Goal: Information Seeking & Learning: Learn about a topic

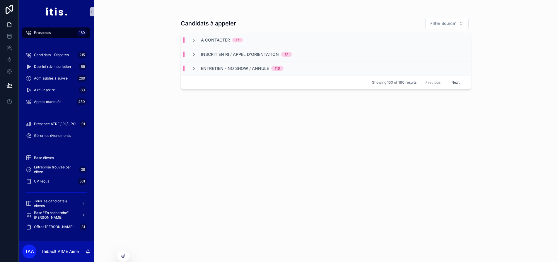
click at [203, 43] on div "A contacter 17" at bounding box center [326, 40] width 290 height 14
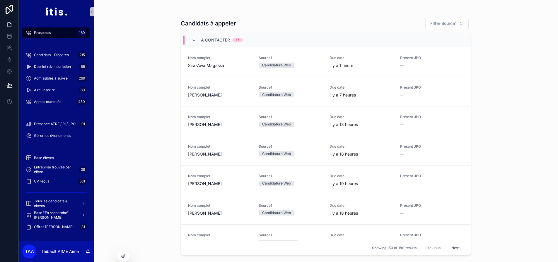
click at [199, 40] on div "A contacter 17" at bounding box center [216, 39] width 51 height 9
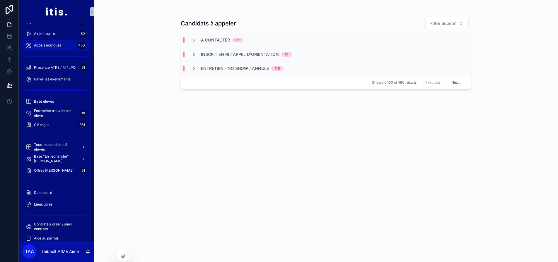
scroll to position [62, 0]
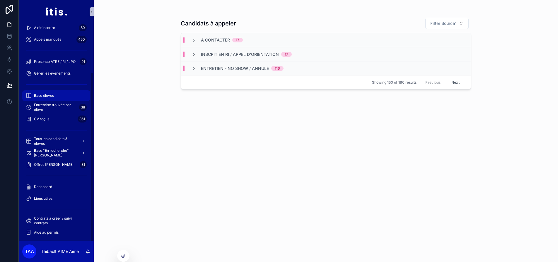
click at [52, 94] on span "Base élèves" at bounding box center [44, 95] width 20 height 5
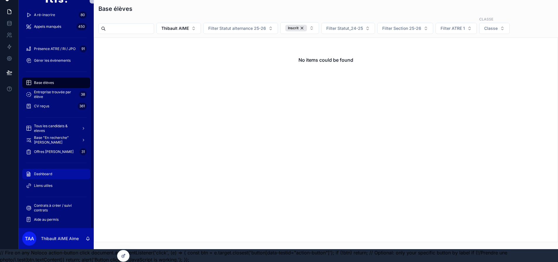
scroll to position [18, 0]
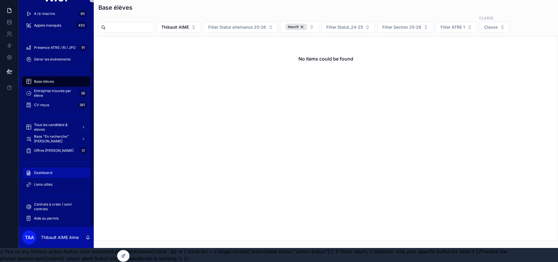
click at [56, 168] on div "Dashboard" at bounding box center [56, 172] width 61 height 9
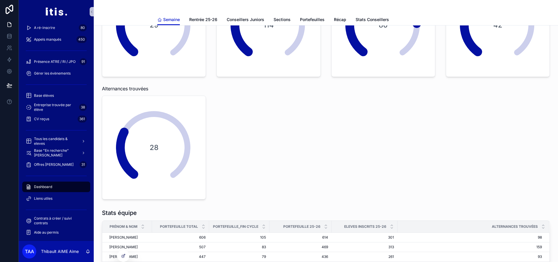
scroll to position [88, 0]
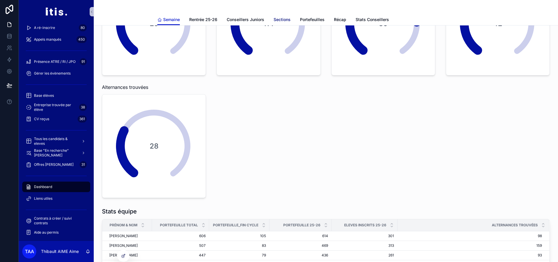
click at [286, 19] on span "Sections" at bounding box center [281, 20] width 17 height 6
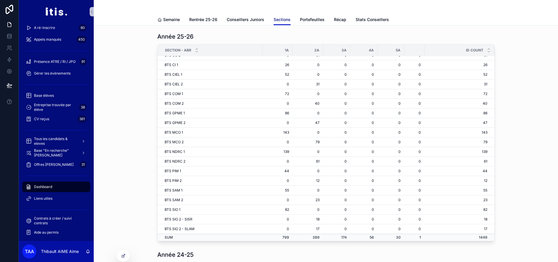
scroll to position [196, 0]
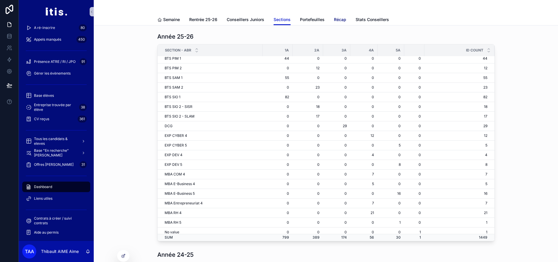
click at [343, 18] on span "Récap" at bounding box center [340, 20] width 12 height 6
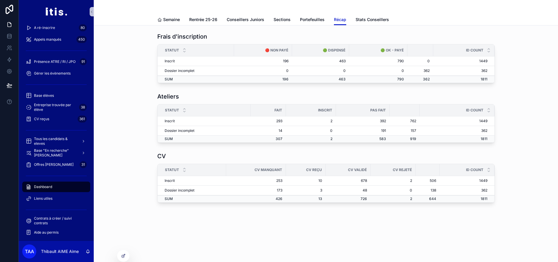
click at [52, 188] on span "Dashboard" at bounding box center [43, 187] width 18 height 5
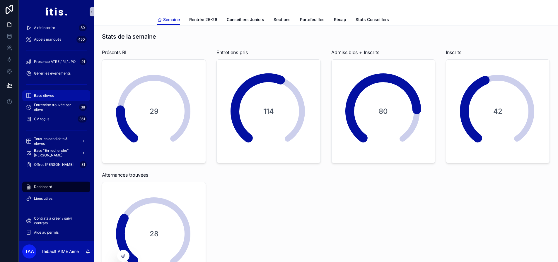
click at [59, 93] on div "Base élèves" at bounding box center [56, 95] width 61 height 9
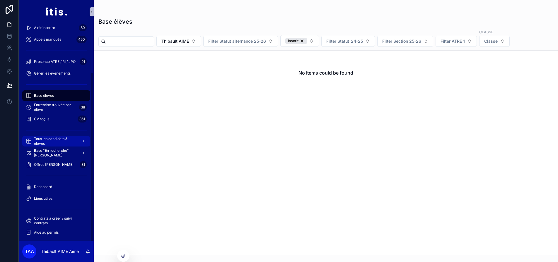
click at [45, 141] on span "Tous les candidats & eleves" at bounding box center [55, 141] width 43 height 9
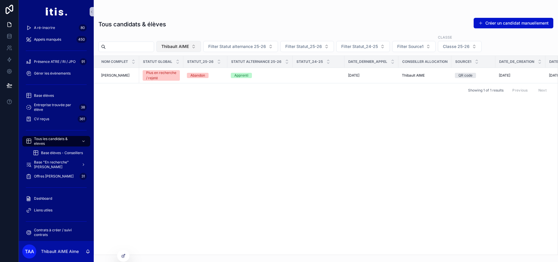
click at [201, 50] on button "Thibault AIME" at bounding box center [178, 46] width 45 height 11
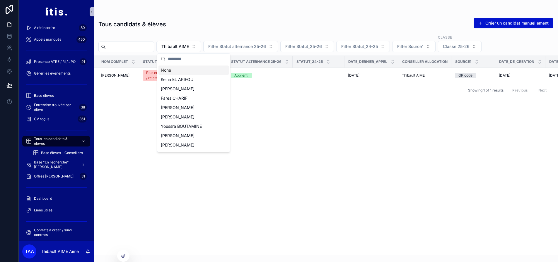
click at [184, 68] on div "None" at bounding box center [193, 70] width 70 height 9
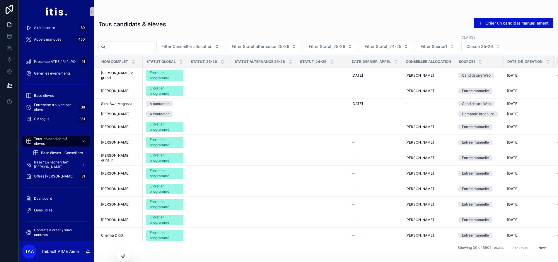
scroll to position [0, 81]
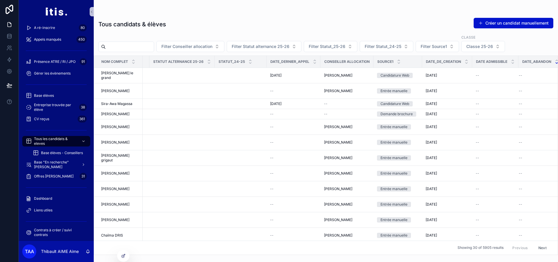
click at [555, 63] on icon at bounding box center [557, 63] width 4 height 4
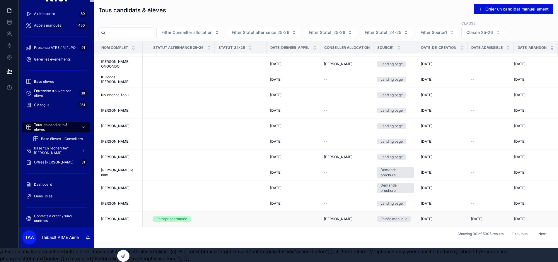
scroll to position [18, 0]
click at [543, 230] on button "Next" at bounding box center [542, 234] width 16 height 9
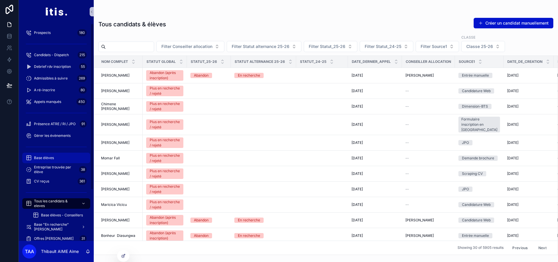
click at [49, 159] on span "Base élèves" at bounding box center [44, 158] width 20 height 5
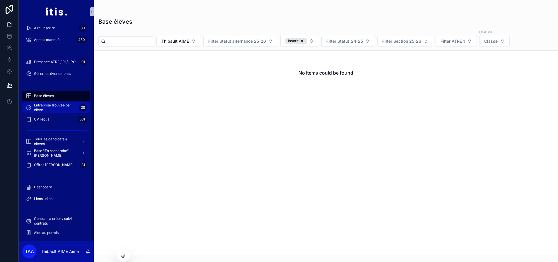
scroll to position [62, 0]
click at [46, 186] on span "Dashboard" at bounding box center [43, 187] width 18 height 5
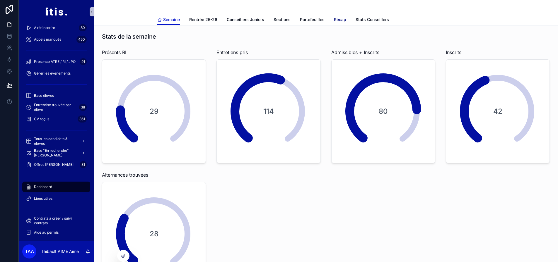
click at [333, 16] on div "Semaine Rentrée 25-26 Conseillers Juniors Sections Portefeuilles Récap Stats Co…" at bounding box center [325, 19] width 337 height 11
click at [348, 23] on div "Semaine Rentrée 25-26 Conseillers Juniors Sections Portefeuilles Récap Stats Co…" at bounding box center [325, 19] width 337 height 11
click at [340, 18] on span "Récap" at bounding box center [340, 20] width 12 height 6
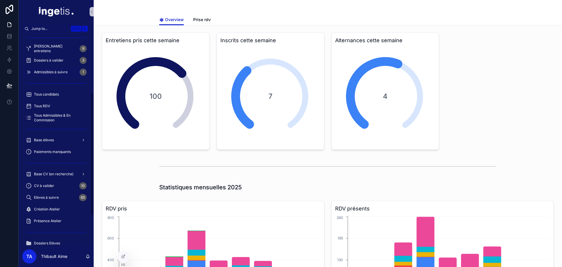
scroll to position [117, 0]
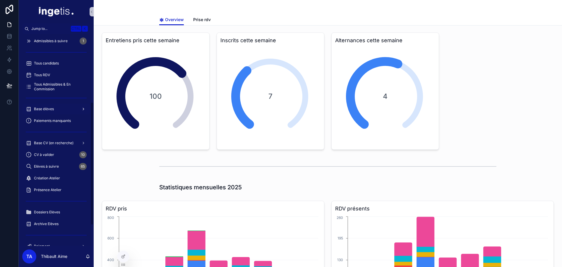
click at [56, 107] on div "Base élèves" at bounding box center [56, 108] width 61 height 9
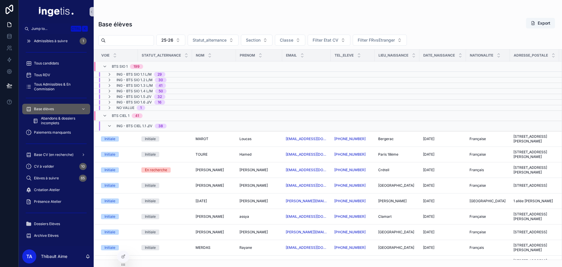
click at [118, 67] on span "BTS SIO 1" at bounding box center [120, 66] width 16 height 5
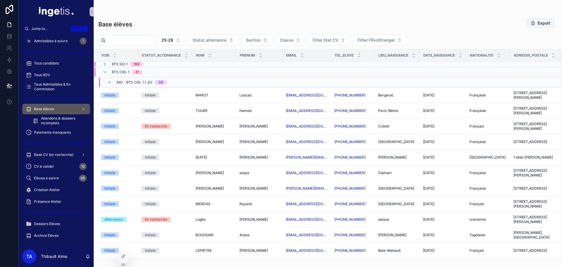
click at [124, 81] on span "ING - BTS CIEL 1.1 J/V" at bounding box center [135, 82] width 36 height 5
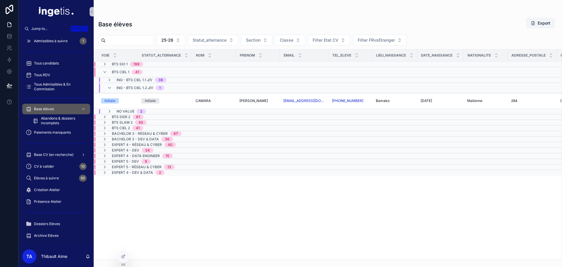
click at [127, 88] on span "ING - BTS CIEL 1.2 J/V" at bounding box center [135, 87] width 37 height 5
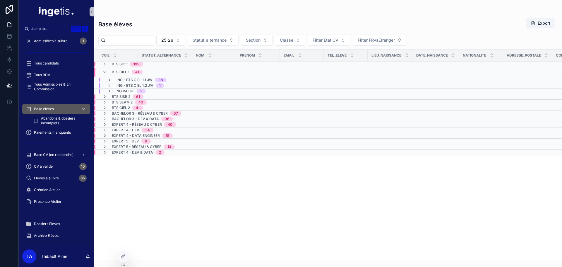
click at [120, 72] on span "BTS CIEL 1" at bounding box center [121, 72] width 18 height 5
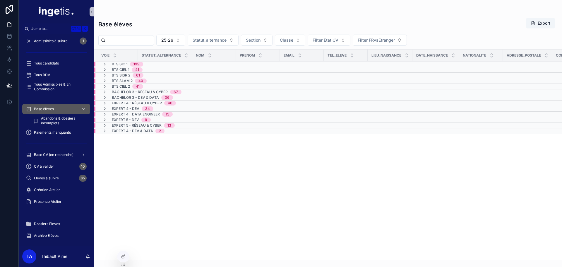
click at [121, 71] on span "BTS CIEL 1" at bounding box center [121, 69] width 18 height 5
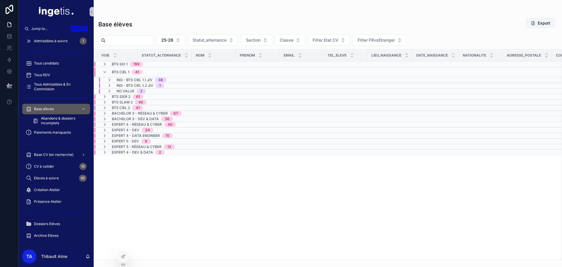
click at [127, 91] on span "No value" at bounding box center [126, 91] width 18 height 5
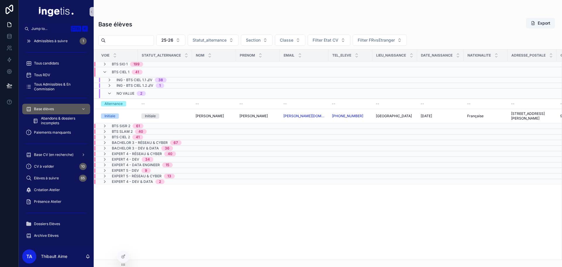
click at [127, 91] on span "No value" at bounding box center [126, 93] width 18 height 5
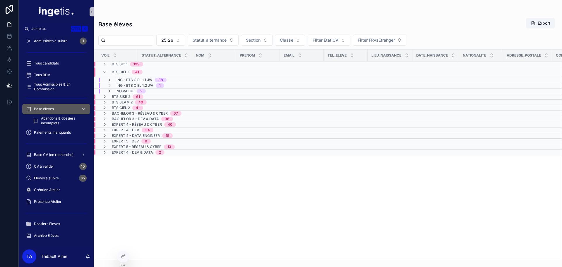
click at [121, 71] on span "BTS CIEL 1" at bounding box center [121, 72] width 18 height 5
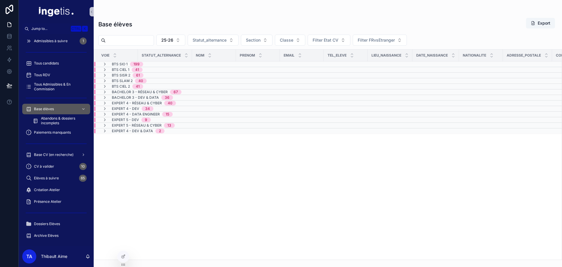
click at [121, 77] on span "BTS SISR 2" at bounding box center [121, 75] width 18 height 5
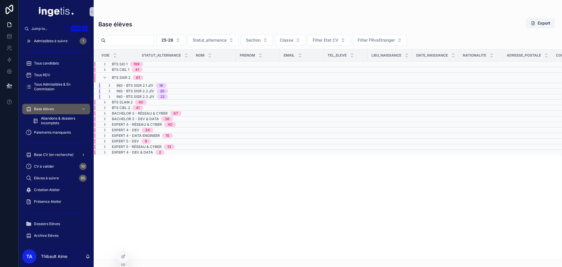
click at [121, 78] on span "BTS SISR 2" at bounding box center [121, 77] width 18 height 5
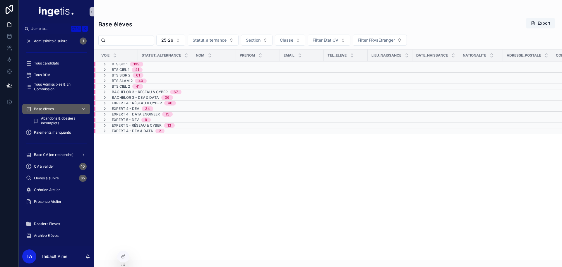
click at [124, 90] on span "Bachelor 3 - Réseau & Cyber" at bounding box center [140, 92] width 56 height 5
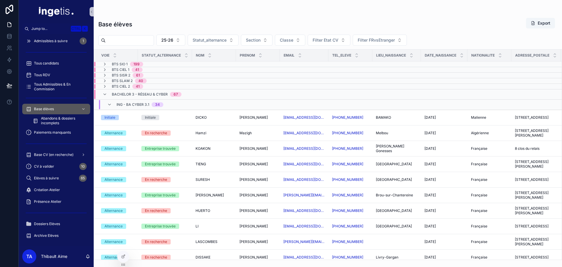
click at [131, 103] on span "ING - BA CYBER 3.1" at bounding box center [133, 104] width 33 height 5
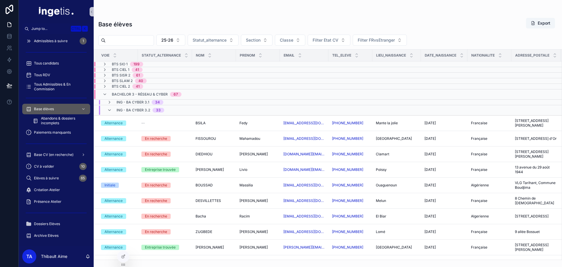
click at [132, 112] on span "ING - BA CYBER 3.2" at bounding box center [134, 110] width 34 height 5
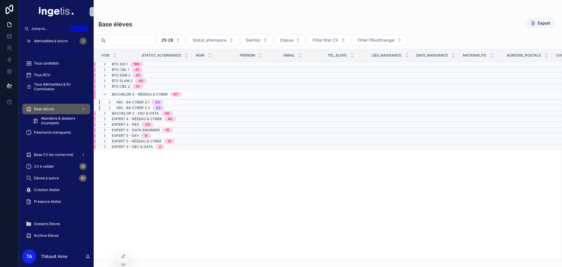
click at [131, 104] on span "ING - BA CYBER 3.1" at bounding box center [133, 102] width 33 height 5
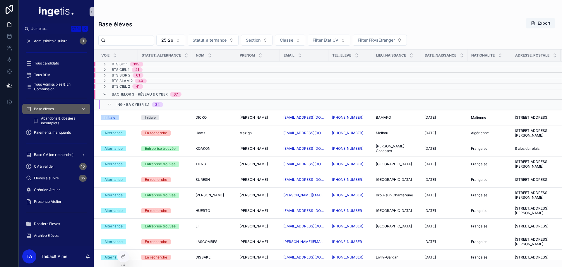
click at [129, 101] on div "ING - BA CYBER 3.1 34" at bounding box center [140, 104] width 47 height 9
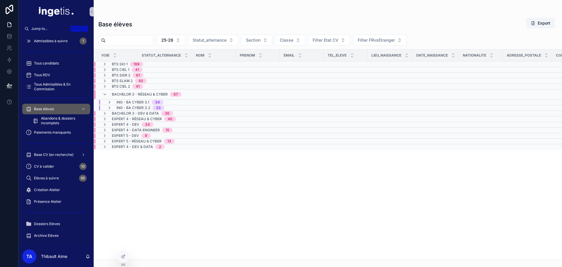
click at [130, 108] on span "ING - BA CYBER 3.2" at bounding box center [134, 107] width 34 height 5
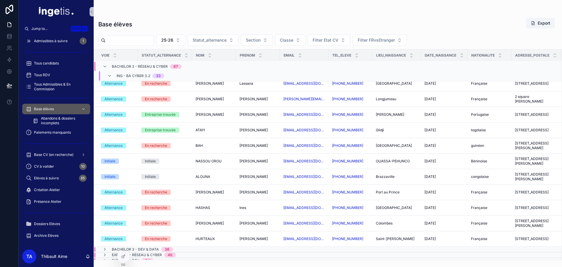
scroll to position [470, 0]
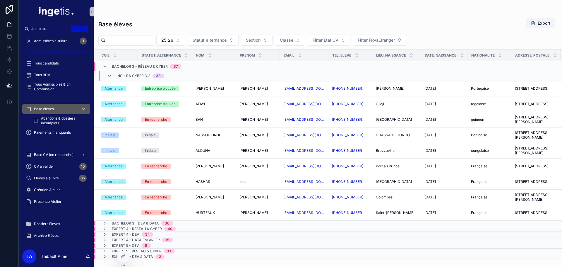
click at [127, 75] on span "ING - BA CYBER 3.2" at bounding box center [134, 75] width 34 height 5
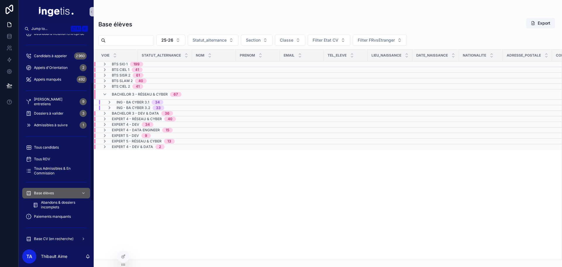
scroll to position [0, 0]
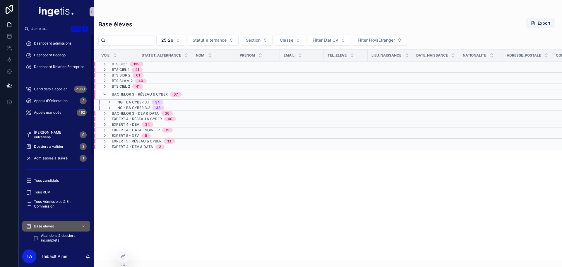
click at [58, 45] on span "Dashboard admissions" at bounding box center [52, 43] width 37 height 5
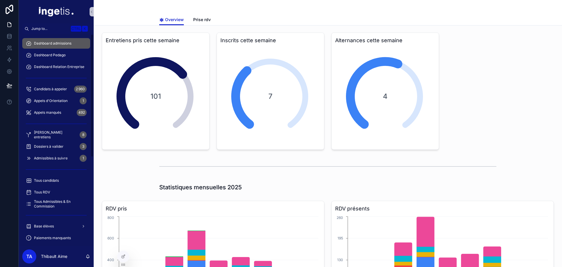
click at [66, 54] on span "Dashboard Pedago" at bounding box center [50, 55] width 32 height 5
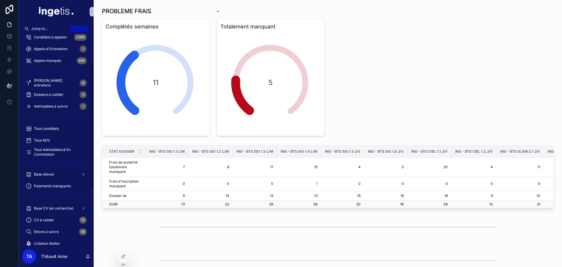
scroll to position [88, 0]
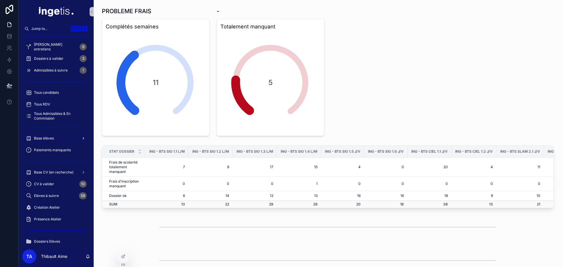
click at [63, 136] on div "Base élèves" at bounding box center [56, 138] width 61 height 9
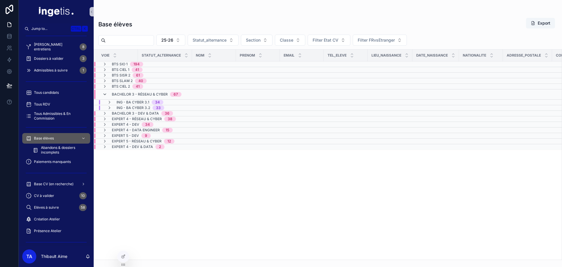
click at [106, 94] on icon at bounding box center [104, 94] width 5 height 5
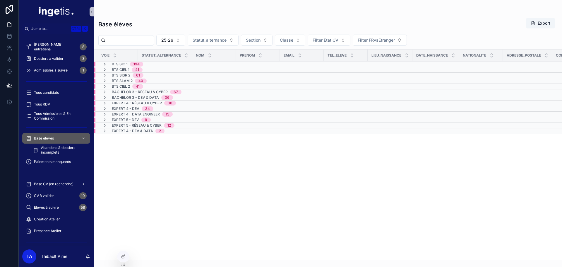
click at [106, 63] on icon at bounding box center [104, 64] width 5 height 5
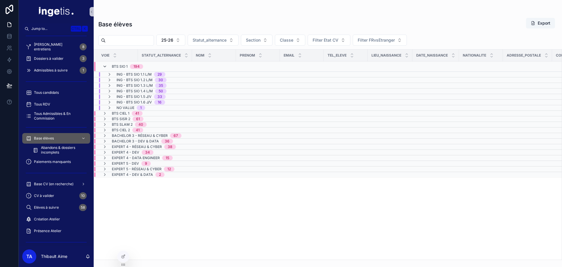
click at [106, 66] on icon at bounding box center [104, 66] width 5 height 5
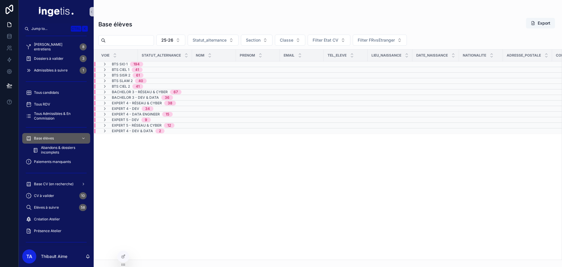
click at [106, 66] on icon at bounding box center [104, 64] width 5 height 5
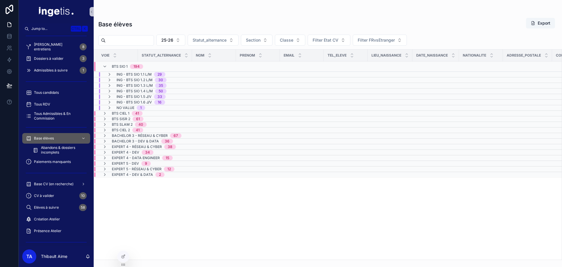
click at [134, 108] on span "No value" at bounding box center [126, 107] width 18 height 5
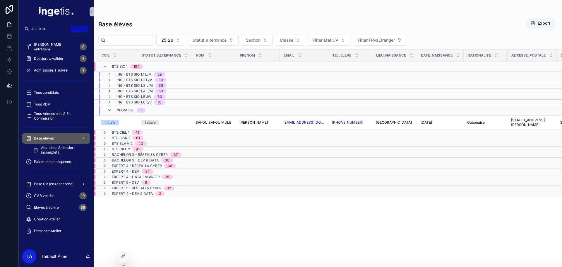
click at [131, 108] on span "No value" at bounding box center [126, 110] width 18 height 5
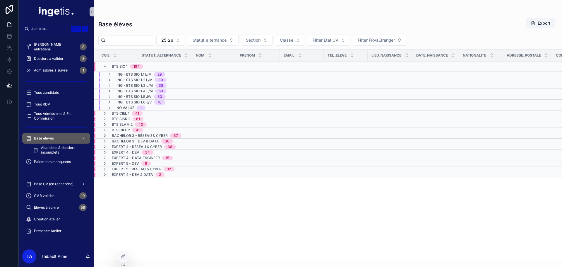
click at [118, 75] on span "ING - BTS SIO 1.1 L/M" at bounding box center [134, 74] width 35 height 5
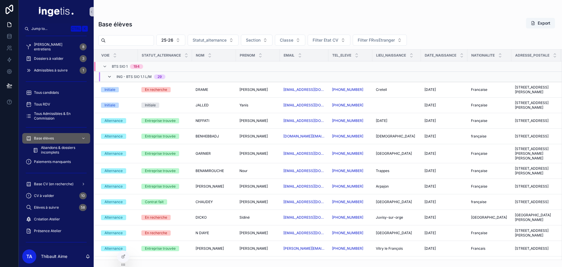
click at [111, 75] on icon at bounding box center [109, 76] width 5 height 5
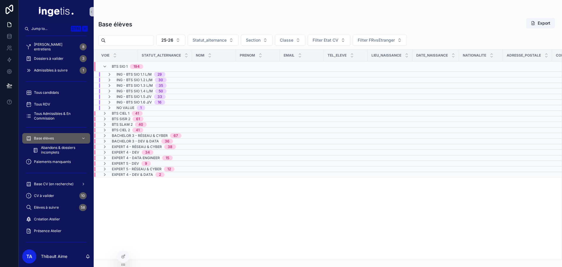
click at [118, 80] on span "ING - BTS SIO 1.2 L/M" at bounding box center [135, 80] width 36 height 5
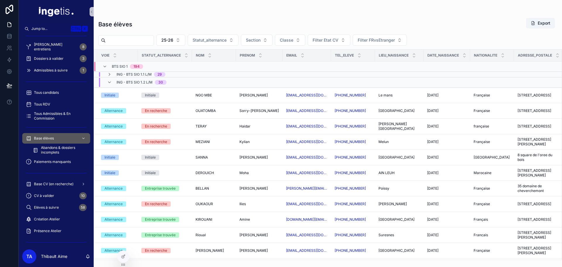
click at [116, 81] on div "ING - BTS SIO 1.2 L/M 30" at bounding box center [136, 82] width 59 height 9
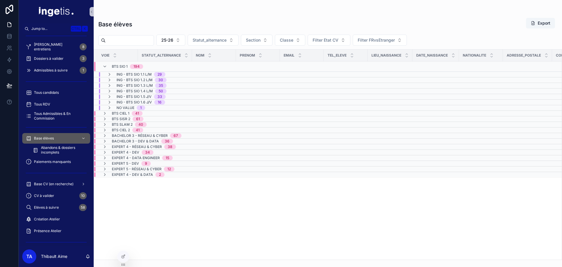
click at [117, 87] on span "ING - BTS SIO 1.3 L/M" at bounding box center [135, 85] width 36 height 5
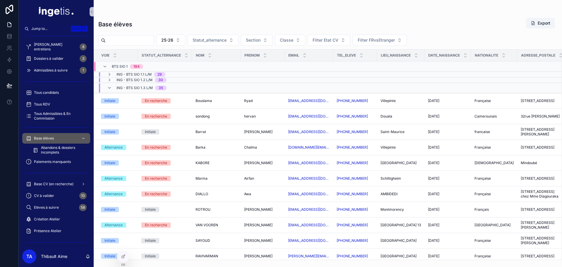
click at [116, 87] on div "ING - BTS SIO 1.3 L/M 35" at bounding box center [136, 87] width 59 height 9
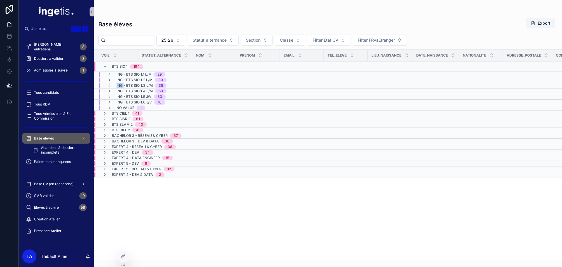
click at [116, 87] on div "ING - BTS SIO 1.3 L/M 35" at bounding box center [136, 85] width 59 height 5
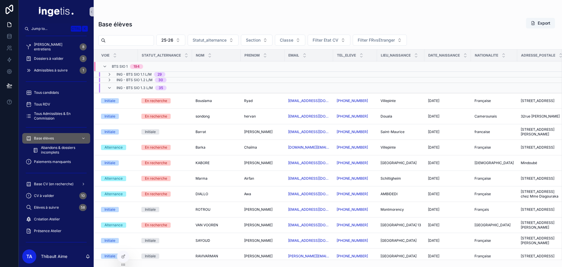
click at [120, 86] on span "ING - BTS SIO 1.3 L/M" at bounding box center [135, 87] width 36 height 5
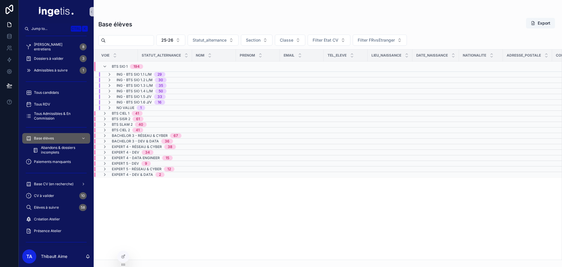
click at [115, 66] on span "BTS SIO 1" at bounding box center [120, 66] width 16 height 5
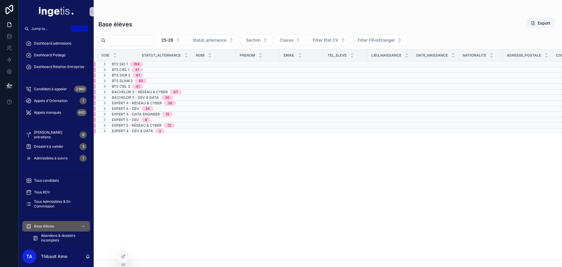
click at [143, 93] on span "Bachelor 3 - Réseau & Cyber" at bounding box center [140, 92] width 56 height 5
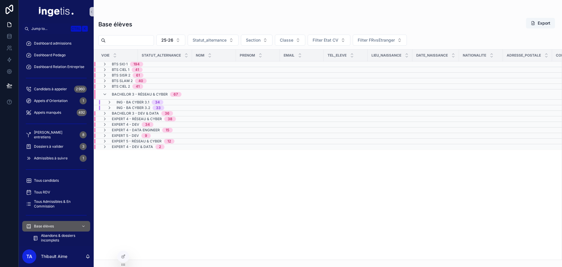
click at [142, 93] on span "Bachelor 3 - Réseau & Cyber" at bounding box center [140, 94] width 56 height 5
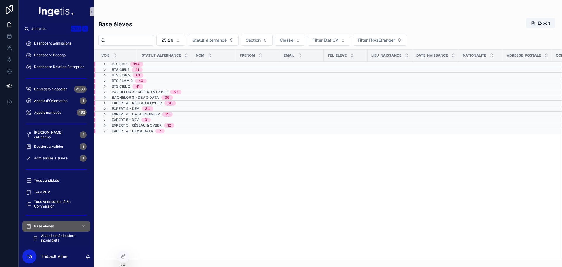
click at [134, 96] on span "Bachelor 3 - Dev & Data" at bounding box center [135, 97] width 47 height 5
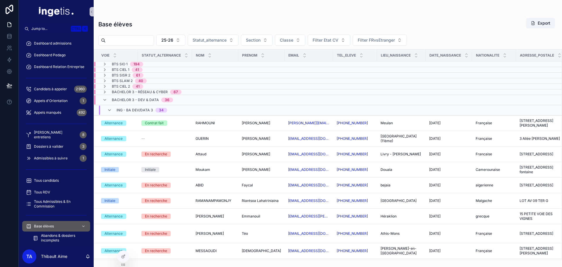
click at [130, 106] on div "ING - BA DEV/DATA 3 34" at bounding box center [142, 109] width 51 height 9
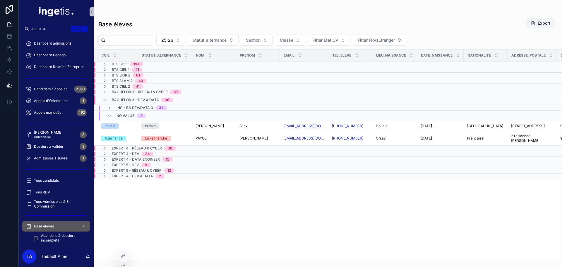
click at [131, 116] on span "No value" at bounding box center [126, 115] width 18 height 5
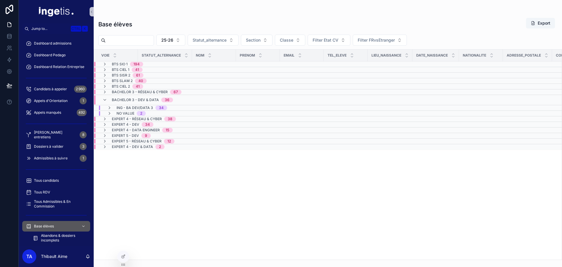
click at [130, 101] on span "Bachelor 3 - Dev & Data" at bounding box center [135, 99] width 47 height 5
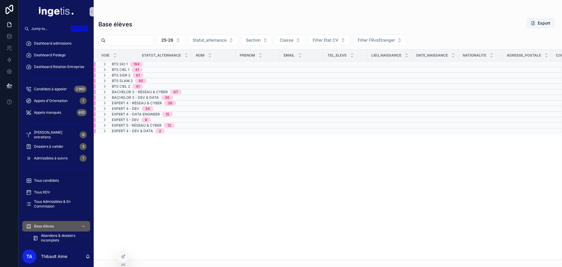
click at [140, 115] on span "Expert 4 - Data Engineer" at bounding box center [136, 114] width 48 height 5
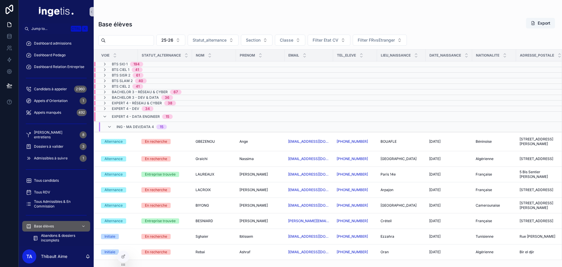
click at [136, 124] on span "ING - MA DEV/DATA 4" at bounding box center [135, 126] width 37 height 5
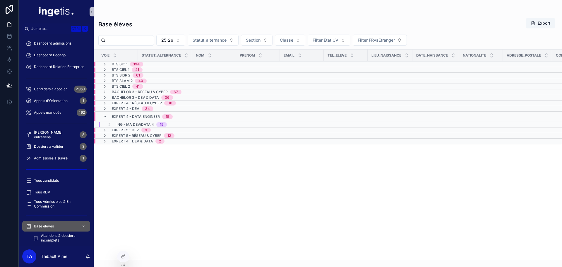
click at [110, 116] on div "Expert 4 - Data Engineer 15" at bounding box center [137, 116] width 70 height 9
click at [127, 64] on span "BTS SIO 1" at bounding box center [120, 64] width 16 height 5
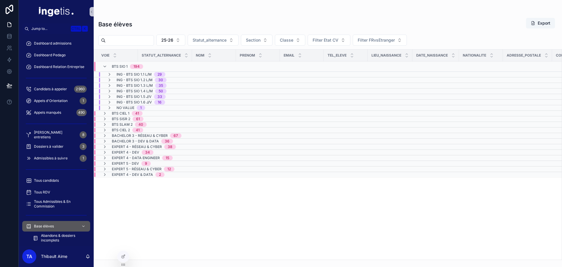
click at [125, 65] on span "BTS SIO 1" at bounding box center [120, 66] width 16 height 5
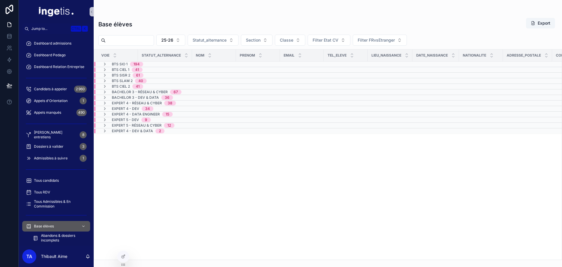
click at [125, 65] on span "BTS SIO 1" at bounding box center [120, 64] width 16 height 5
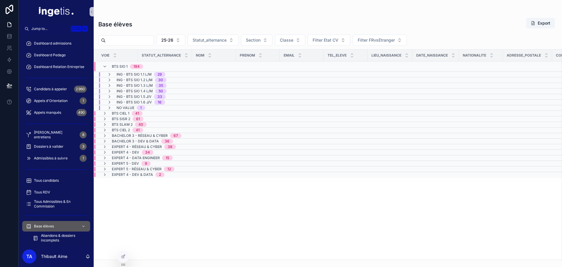
click at [125, 65] on span "BTS SIO 1" at bounding box center [120, 66] width 16 height 5
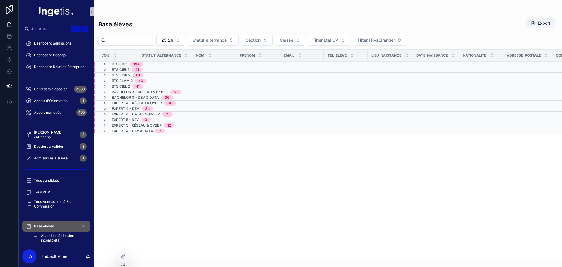
click at [136, 91] on span "Bachelor 3 - Réseau & Cyber" at bounding box center [140, 92] width 56 height 5
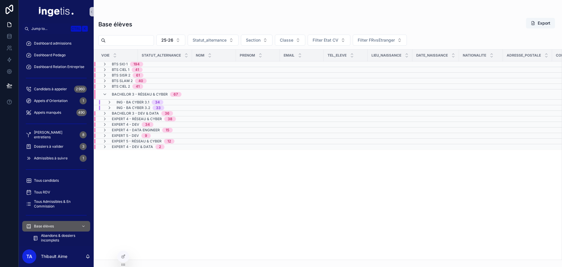
click at [116, 93] on span "Bachelor 3 - Réseau & Cyber" at bounding box center [140, 94] width 56 height 5
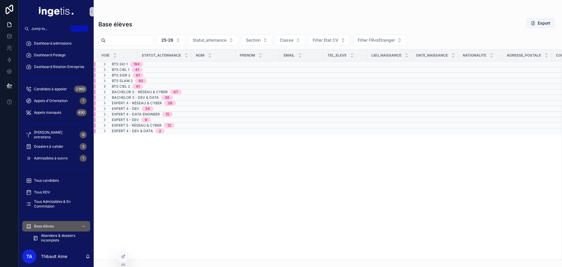
click at [107, 86] on icon at bounding box center [104, 86] width 5 height 5
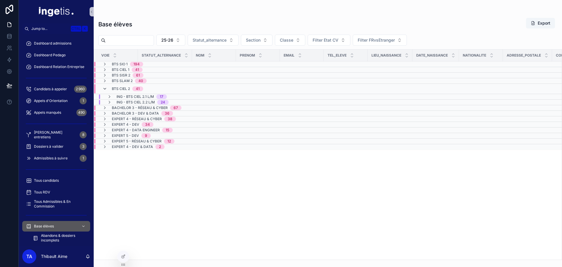
click at [105, 89] on icon at bounding box center [104, 88] width 5 height 5
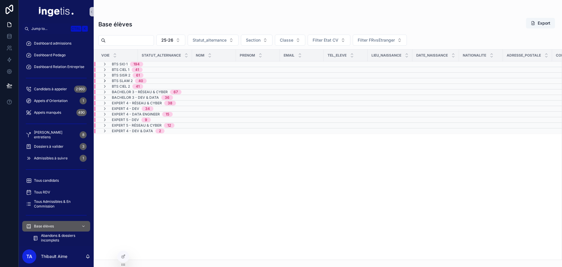
click at [103, 80] on icon at bounding box center [104, 80] width 5 height 5
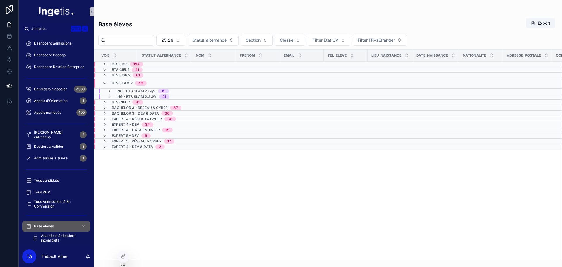
click at [105, 82] on icon at bounding box center [104, 83] width 5 height 5
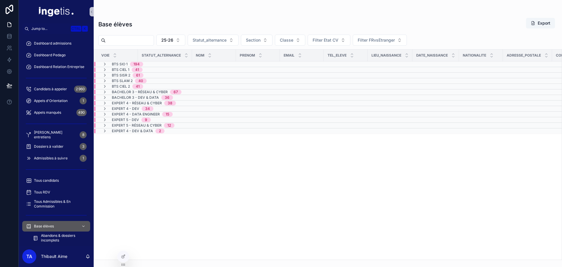
click at [102, 74] on icon at bounding box center [104, 75] width 5 height 5
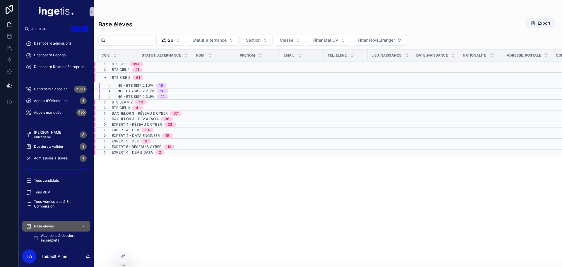
click at [105, 78] on icon at bounding box center [104, 77] width 5 height 5
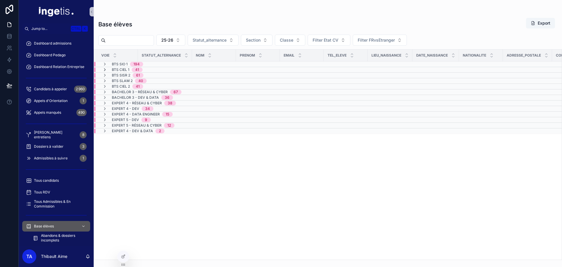
click at [105, 71] on icon at bounding box center [104, 69] width 5 height 5
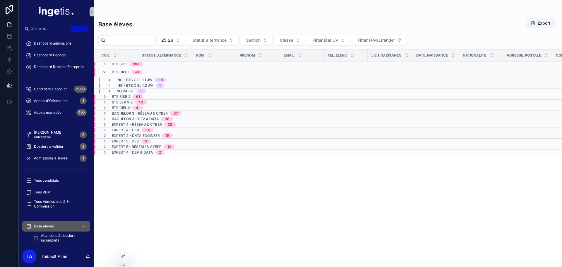
click at [105, 72] on icon at bounding box center [104, 72] width 5 height 5
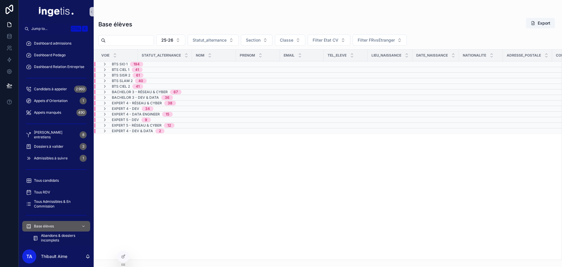
click at [109, 97] on div "Bachelor 3 - Dev & Data 36" at bounding box center [137, 97] width 71 height 5
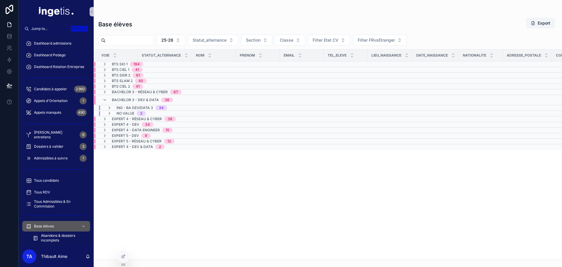
click at [108, 98] on div "Bachelor 3 - Dev & Data 36" at bounding box center [137, 99] width 71 height 9
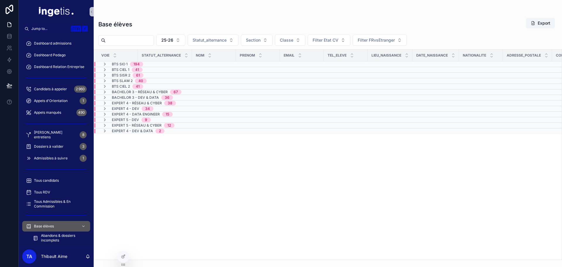
click at [107, 96] on div "Bachelor 3 - Dev & Data 36" at bounding box center [137, 97] width 71 height 5
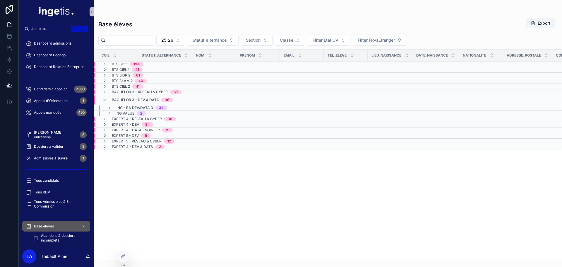
click at [105, 97] on div "Bachelor 3 - Dev & Data 36" at bounding box center [137, 99] width 71 height 9
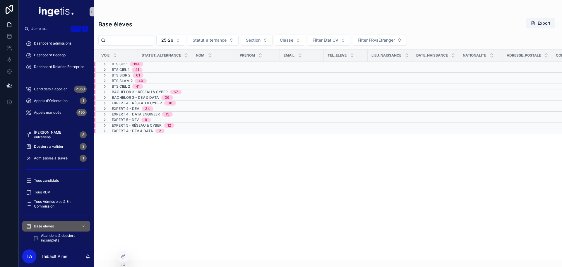
click at [140, 66] on span "194" at bounding box center [136, 64] width 13 height 5
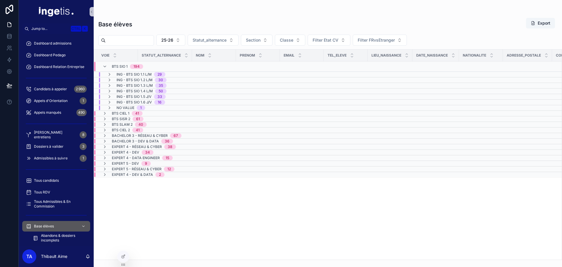
click at [139, 66] on div "194" at bounding box center [137, 66] width 6 height 5
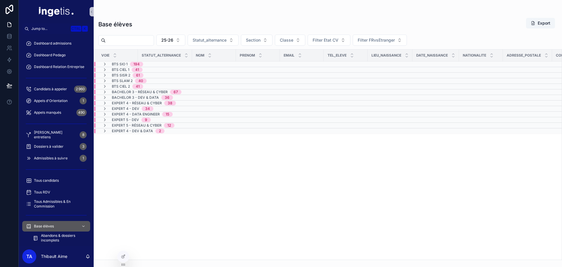
click at [136, 70] on div "41" at bounding box center [137, 69] width 4 height 5
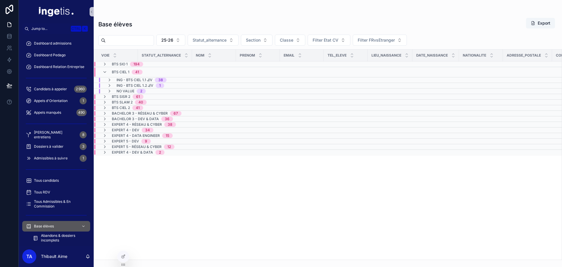
click at [131, 71] on div "BTS CIEL 1 41" at bounding box center [127, 71] width 31 height 9
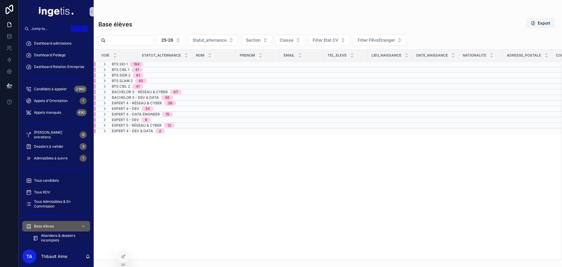
click at [131, 71] on div "BTS CIEL 1 41" at bounding box center [127, 69] width 31 height 5
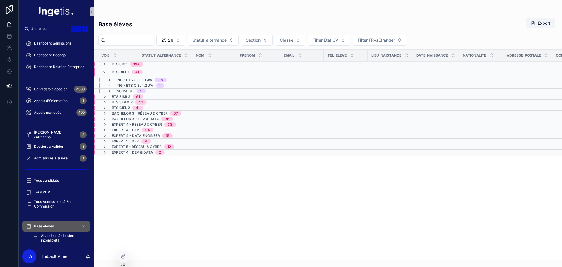
click at [129, 71] on span "BTS CIEL 1" at bounding box center [121, 72] width 18 height 5
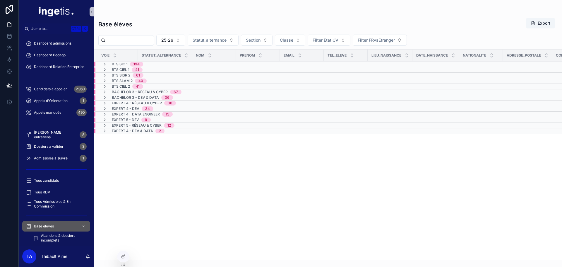
click at [121, 64] on span "BTS SIO 1" at bounding box center [120, 64] width 16 height 5
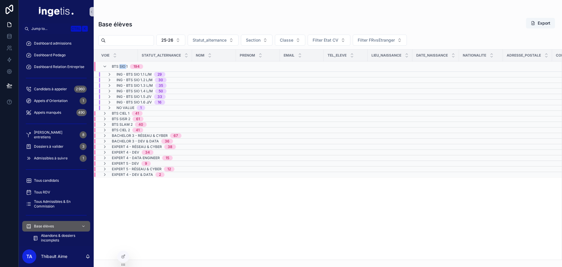
click at [121, 64] on span "BTS SIO 1" at bounding box center [120, 66] width 16 height 5
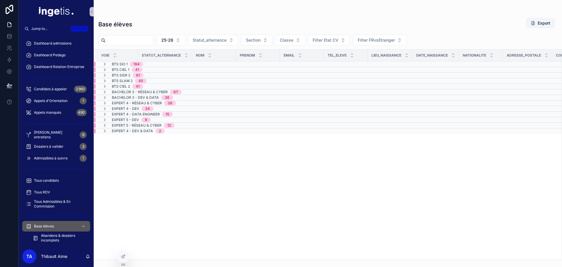
click at [121, 64] on span "BTS SIO 1" at bounding box center [120, 64] width 16 height 5
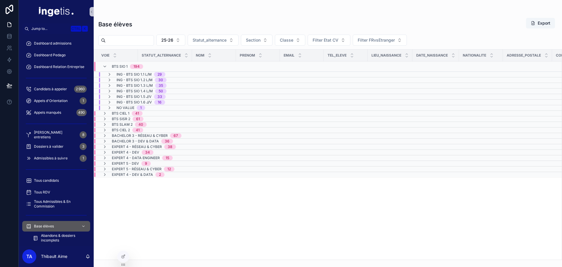
click at [119, 64] on span "BTS SIO 1" at bounding box center [120, 66] width 16 height 5
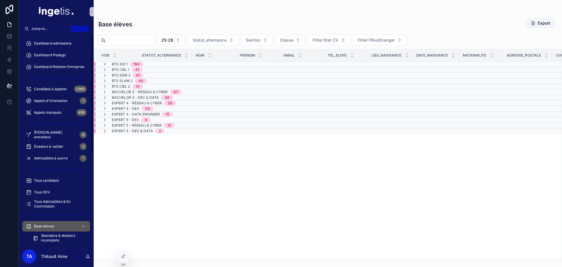
click at [66, 44] on span "Dashboard admissions" at bounding box center [52, 43] width 37 height 5
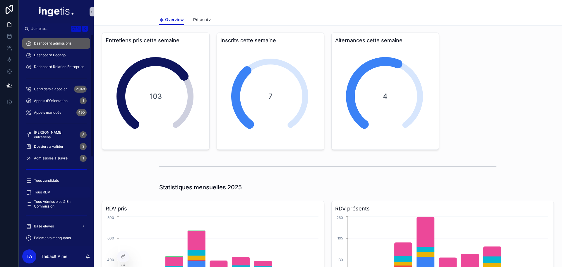
scroll to position [88, 0]
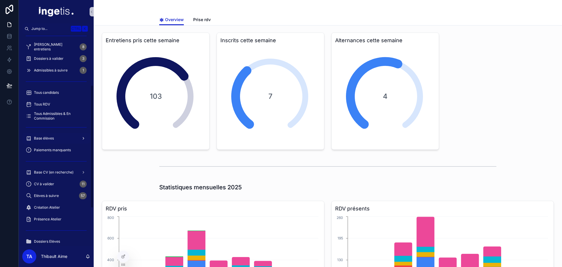
click at [52, 139] on span "Base élèves" at bounding box center [44, 138] width 20 height 5
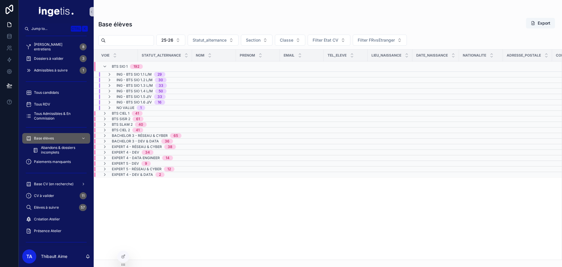
click at [147, 86] on span "ING - BTS SIO 1.3 L/M" at bounding box center [135, 85] width 36 height 5
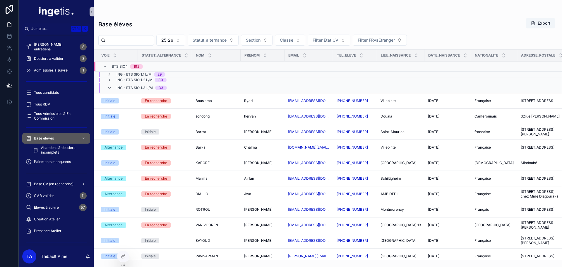
click at [143, 86] on span "ING - BTS SIO 1.3 L/M" at bounding box center [135, 87] width 36 height 5
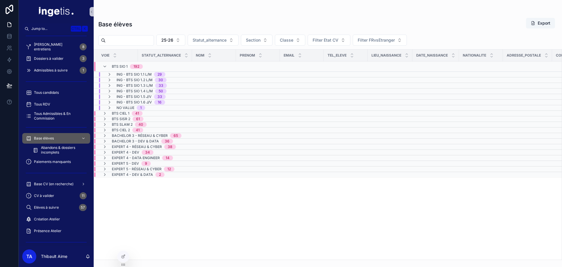
click at [141, 91] on span "ING - BTS SIO 1.4 L/M" at bounding box center [135, 91] width 36 height 5
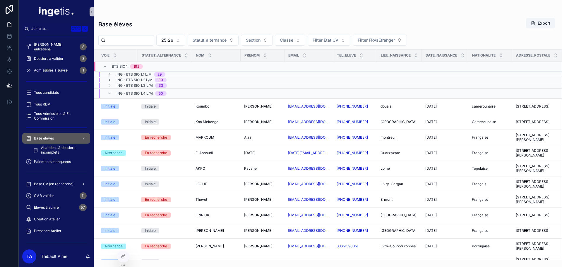
click at [139, 91] on span "ING - BTS SIO 1.4 L/M" at bounding box center [135, 93] width 36 height 5
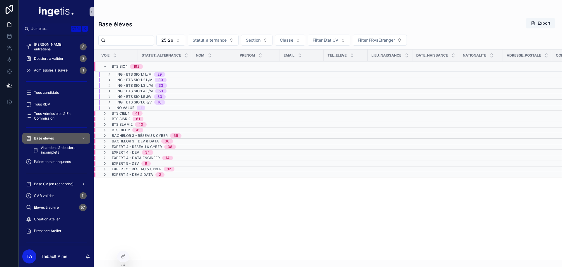
click at [137, 95] on span "ING - BTS SIO 1.5 J/V" at bounding box center [134, 96] width 35 height 5
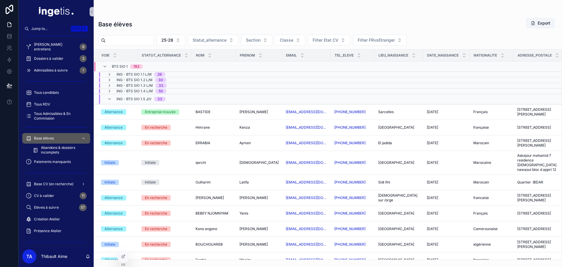
click at [137, 98] on span "ING - BTS SIO 1.5 J/V" at bounding box center [134, 99] width 35 height 5
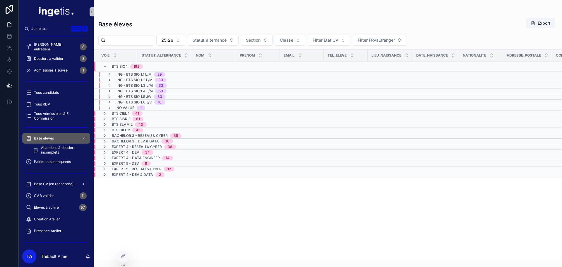
click at [136, 101] on span "ING - BTS SIO 1.6 J/V" at bounding box center [134, 102] width 35 height 5
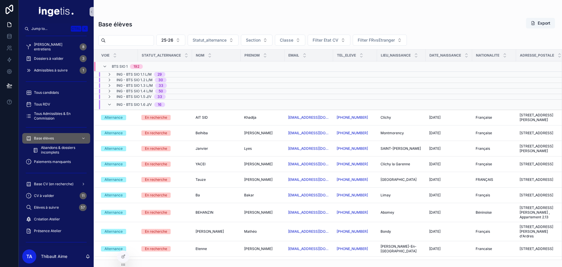
click at [135, 103] on span "ING - BTS SIO 1.6 J/V" at bounding box center [134, 104] width 35 height 5
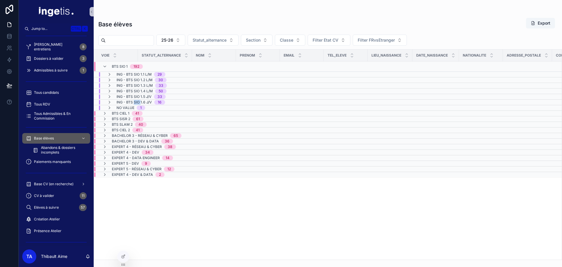
click at [135, 103] on span "ING - BTS SIO 1.6 J/V" at bounding box center [134, 102] width 35 height 5
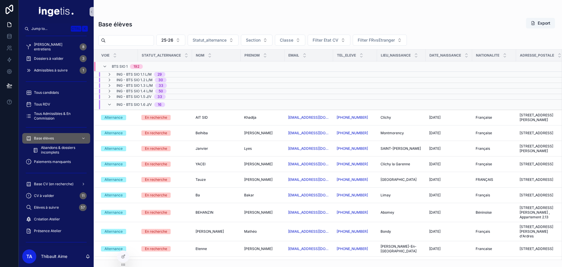
click at [135, 105] on span "ING - BTS SIO 1.6 J/V" at bounding box center [134, 104] width 35 height 5
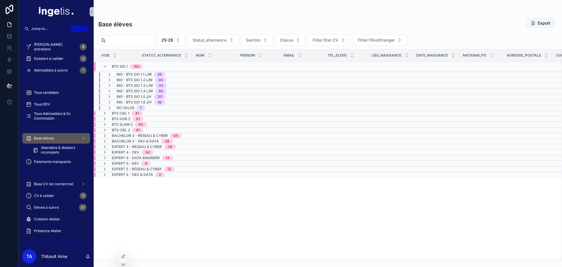
click at [134, 95] on span "ING - BTS SIO 1.5 J/V" at bounding box center [134, 96] width 35 height 5
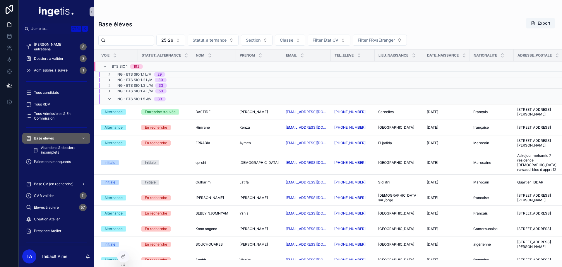
click at [136, 100] on span "ING - BTS SIO 1.5 J/V" at bounding box center [134, 99] width 35 height 5
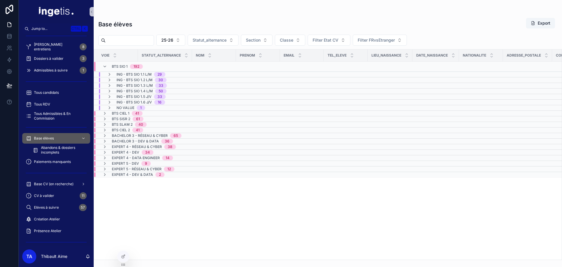
click at [133, 91] on span "ING - BTS SIO 1.4 L/M" at bounding box center [135, 91] width 36 height 5
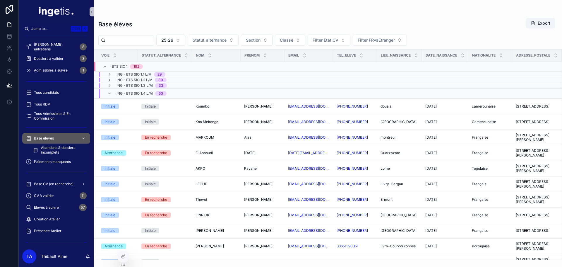
click at [138, 92] on span "ING - BTS SIO 1.4 L/M" at bounding box center [135, 93] width 36 height 5
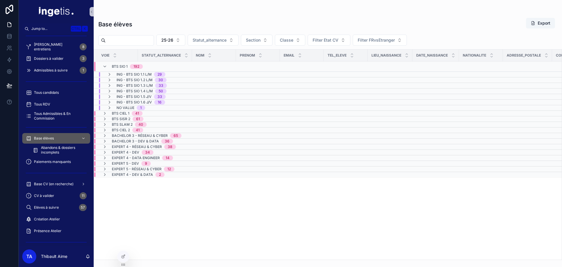
click at [124, 66] on span "BTS SIO 1" at bounding box center [120, 66] width 16 height 5
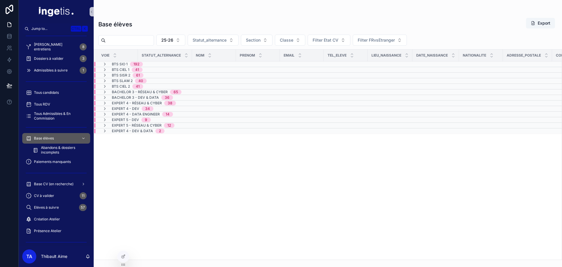
click at [117, 65] on span "BTS SIO 1" at bounding box center [120, 64] width 16 height 5
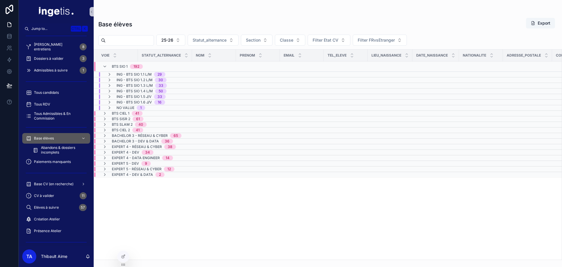
click at [122, 65] on span "BTS SIO 1" at bounding box center [120, 66] width 16 height 5
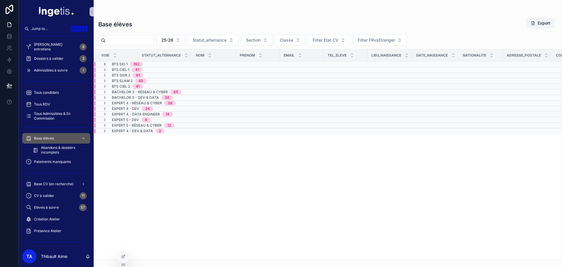
click at [105, 65] on icon at bounding box center [104, 64] width 5 height 5
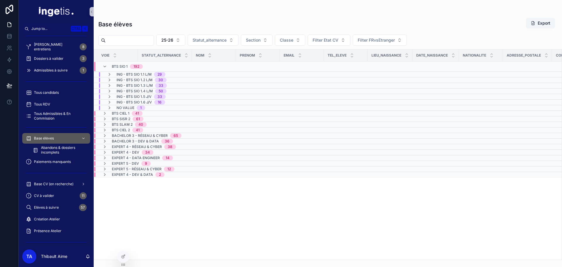
click at [126, 66] on span "BTS SIO 1" at bounding box center [120, 66] width 16 height 5
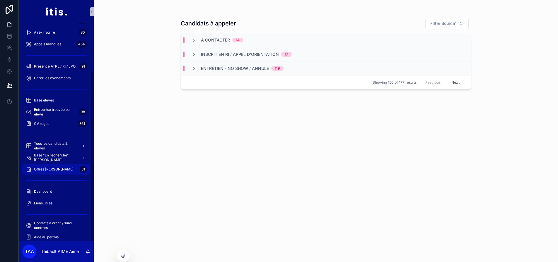
scroll to position [62, 0]
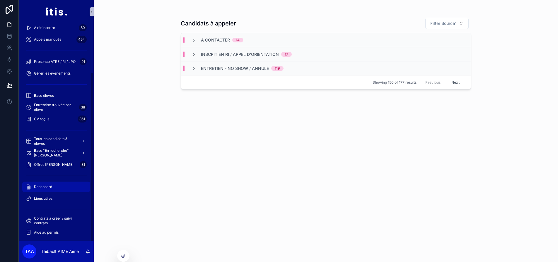
click at [55, 185] on div "Dashboard" at bounding box center [56, 186] width 61 height 9
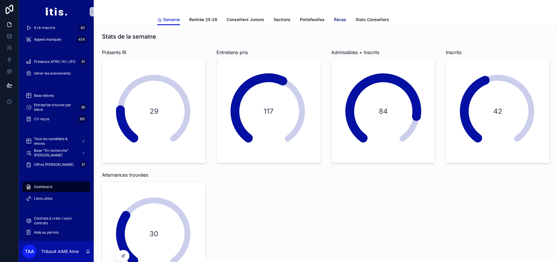
click at [341, 22] on span "Récap" at bounding box center [340, 20] width 12 height 6
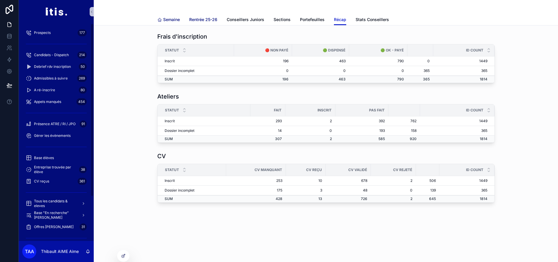
click at [170, 22] on span "Semaine" at bounding box center [171, 20] width 17 height 6
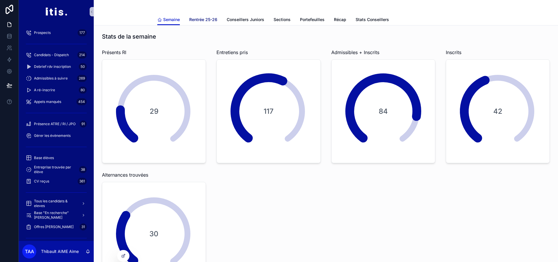
click at [202, 20] on span "Rentrée 25-26" at bounding box center [203, 20] width 28 height 6
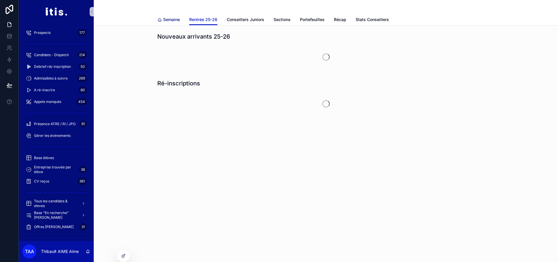
click at [170, 20] on span "Semaine" at bounding box center [171, 20] width 17 height 6
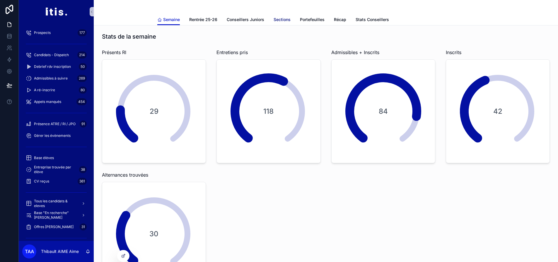
click at [286, 20] on span "Sections" at bounding box center [281, 20] width 17 height 6
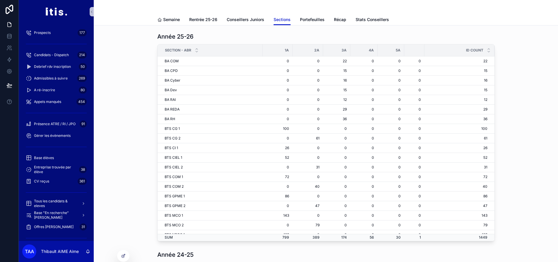
click at [172, 25] on div "Année 25-26 Section - abr 1A 2A 3A 4A 5A id COUNT BA COM 0 0 22 0 0 0 22 BA CPD…" at bounding box center [326, 262] width 464 height 474
click at [172, 21] on span "Semaine" at bounding box center [171, 20] width 17 height 6
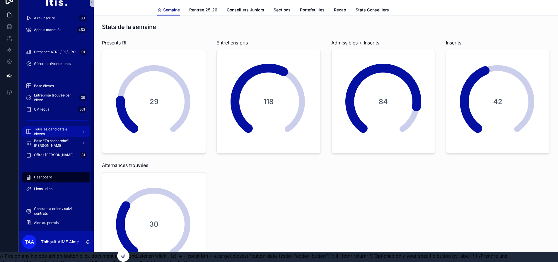
scroll to position [18, 0]
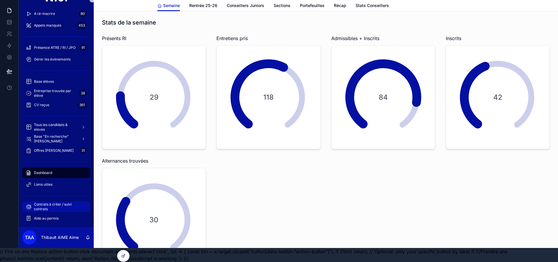
click at [59, 202] on span "Contrats à créer / suivi contrats" at bounding box center [59, 206] width 50 height 9
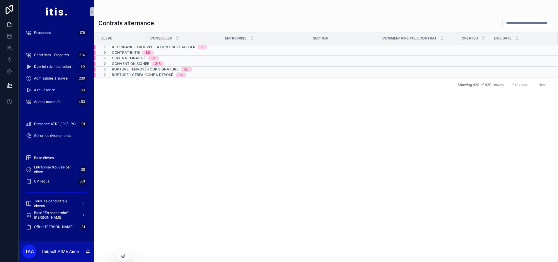
click at [190, 47] on span "Alternance trouvée - à contractualiser" at bounding box center [153, 47] width 83 height 5
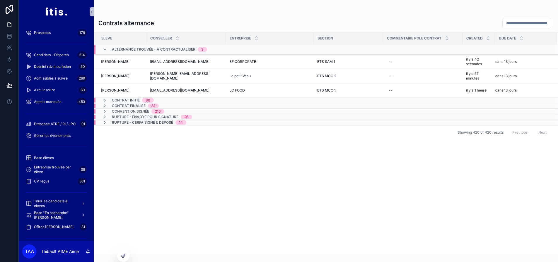
click at [232, 177] on div "Eleve Conseiller Entreprise Section Commentaire Pole Contrat Created Due date A…" at bounding box center [325, 143] width 463 height 223
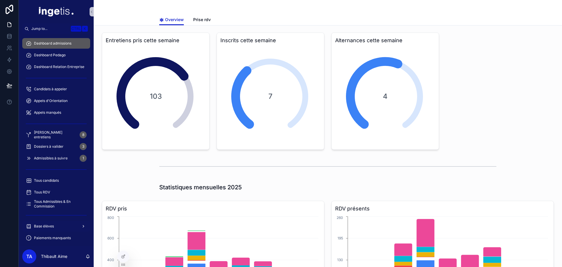
click at [49, 229] on div "Base élèves" at bounding box center [56, 225] width 61 height 9
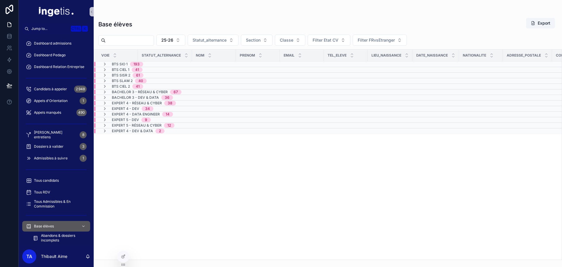
click at [136, 95] on span "Bachelor 3 - Dev & Data" at bounding box center [135, 97] width 47 height 5
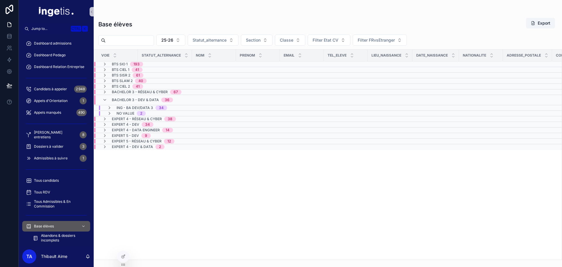
click at [134, 112] on span "No value" at bounding box center [126, 113] width 18 height 5
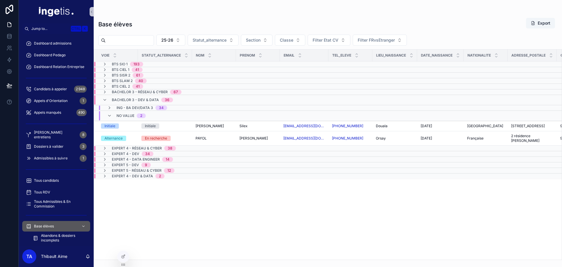
click at [132, 115] on span "No value" at bounding box center [126, 115] width 18 height 5
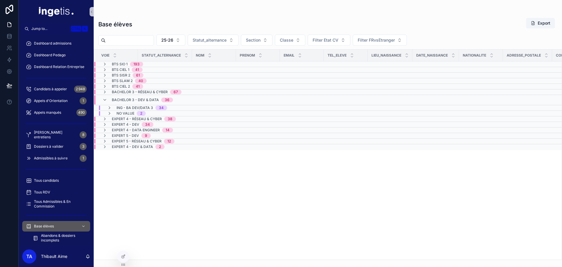
click at [133, 98] on span "Bachelor 3 - Dev & Data" at bounding box center [135, 99] width 47 height 5
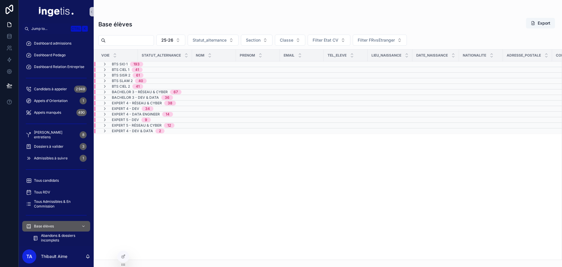
click at [153, 92] on span "Bachelor 3 - Réseau & Cyber" at bounding box center [140, 92] width 56 height 5
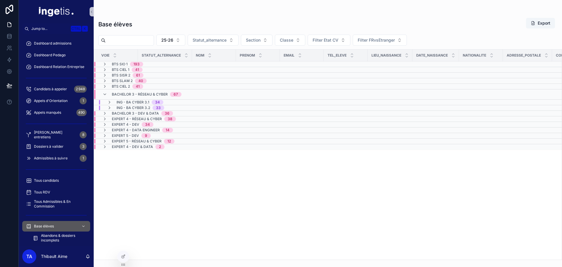
click at [147, 109] on span "ING - BA CYBER 3.2" at bounding box center [134, 107] width 34 height 5
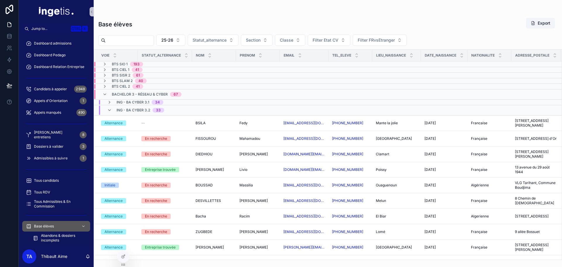
click at [143, 110] on span "ING - BA CYBER 3.2" at bounding box center [134, 110] width 34 height 5
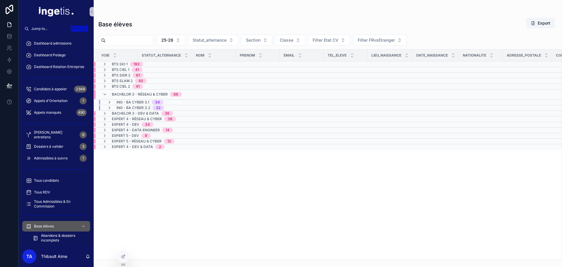
click at [118, 93] on span "Bachelor 3 - Réseau & Cyber" at bounding box center [140, 94] width 56 height 5
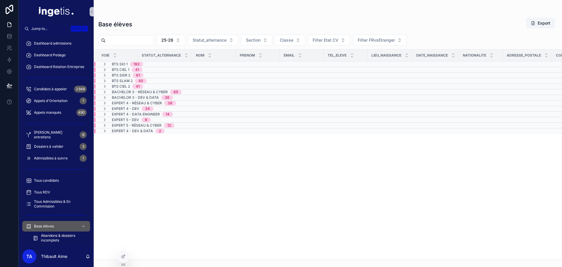
click at [129, 125] on span "Expert 5 - Réseau & Cyber" at bounding box center [137, 125] width 50 height 5
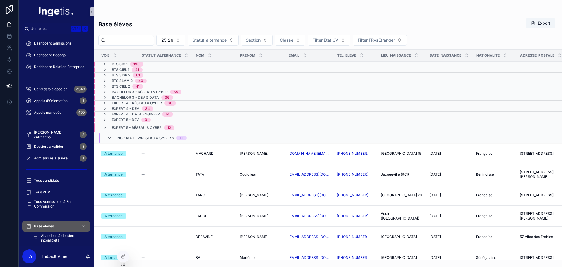
click at [129, 125] on div "Expert 5 - Réseau & Cyber 12" at bounding box center [143, 127] width 63 height 9
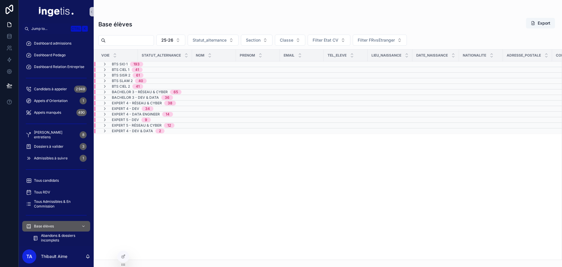
click at [134, 63] on div "193" at bounding box center [137, 64] width 6 height 5
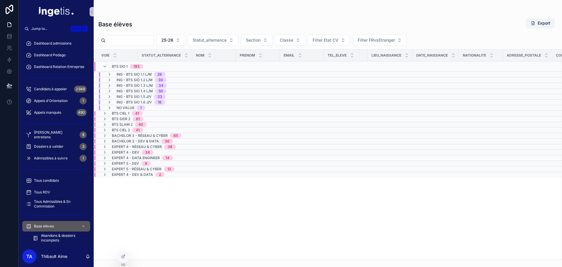
click at [166, 81] on div "30" at bounding box center [161, 80] width 12 height 5
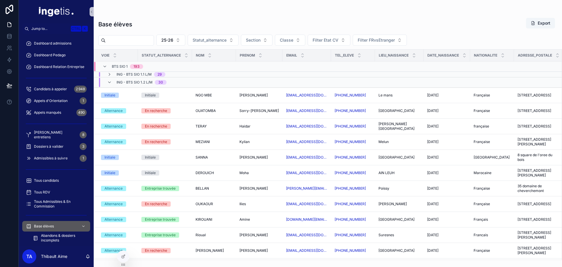
click at [167, 81] on div "ING - BTS SIO 1.2 L/M 30" at bounding box center [136, 82] width 73 height 9
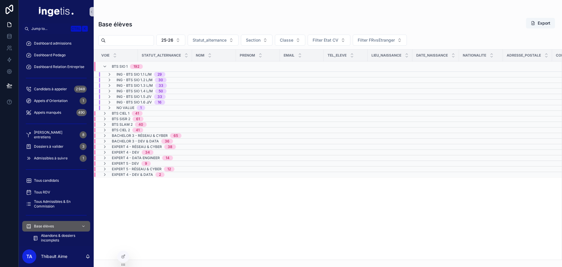
click at [107, 67] on div "BTS SIO 1 192" at bounding box center [122, 66] width 40 height 9
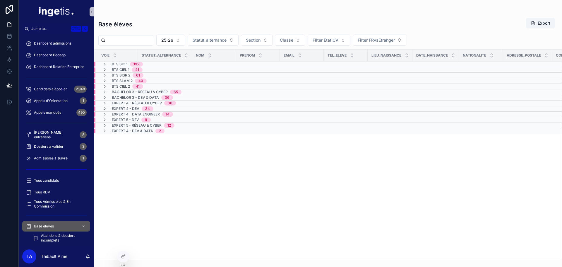
click at [119, 96] on span "Bachelor 3 - Dev & Data" at bounding box center [135, 97] width 47 height 5
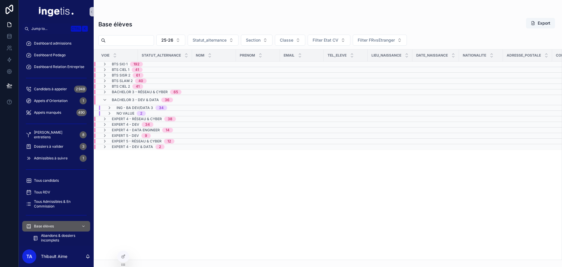
click at [110, 99] on div "Bachelor 3 - Dev & Data 36" at bounding box center [137, 99] width 71 height 9
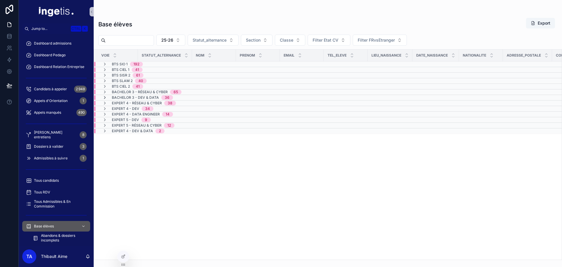
click at [105, 97] on icon at bounding box center [104, 97] width 5 height 5
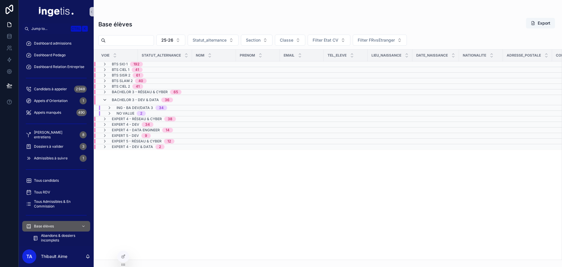
click at [105, 100] on icon at bounding box center [104, 99] width 5 height 5
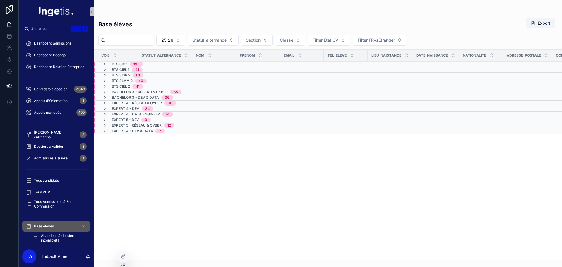
click at [104, 98] on icon at bounding box center [104, 97] width 5 height 5
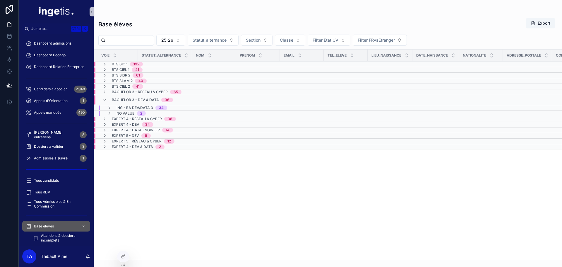
click at [105, 100] on icon at bounding box center [104, 99] width 5 height 5
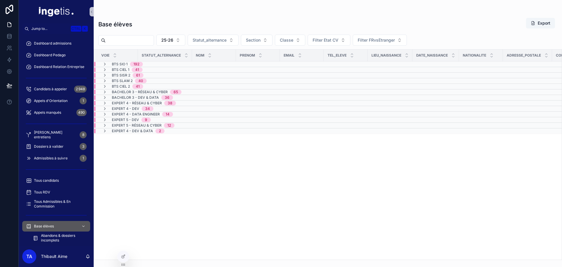
click at [150, 92] on span "Bachelor 3 - Réseau & Cyber" at bounding box center [140, 92] width 56 height 5
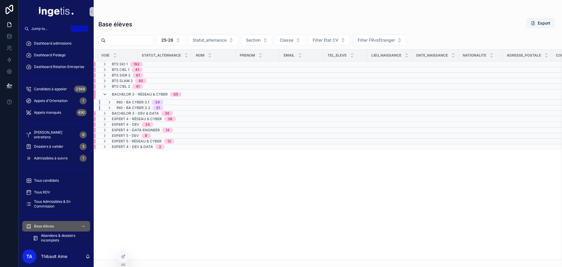
click at [105, 94] on icon at bounding box center [104, 94] width 5 height 5
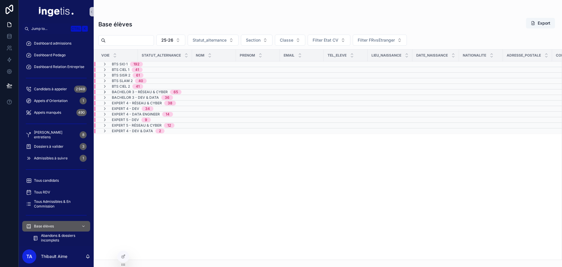
click at [103, 91] on icon at bounding box center [104, 92] width 5 height 5
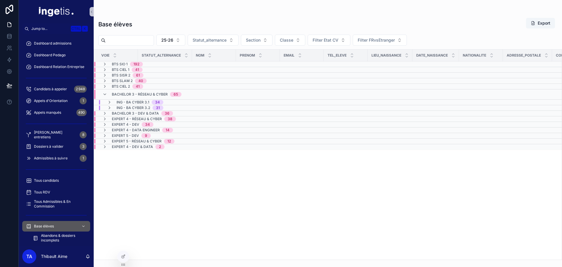
click at [154, 93] on span "Bachelor 3 - Réseau & Cyber" at bounding box center [140, 94] width 56 height 5
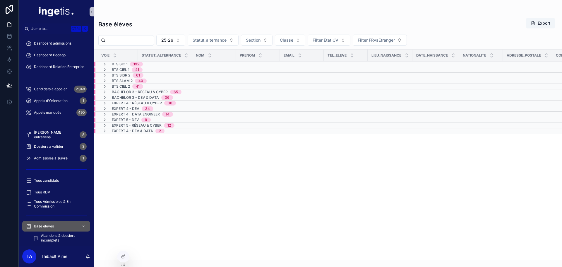
click at [145, 93] on span "Bachelor 3 - Réseau & Cyber" at bounding box center [140, 92] width 56 height 5
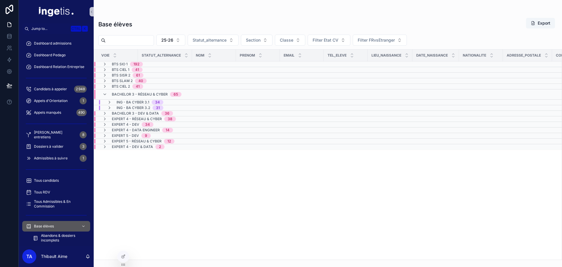
click at [129, 114] on span "Bachelor 3 - Dev & Data" at bounding box center [135, 113] width 47 height 5
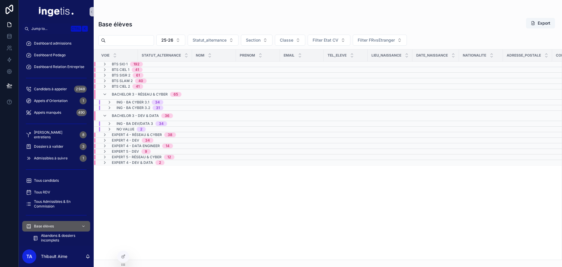
click at [151, 114] on span "Bachelor 3 - Dev & Data" at bounding box center [135, 115] width 47 height 5
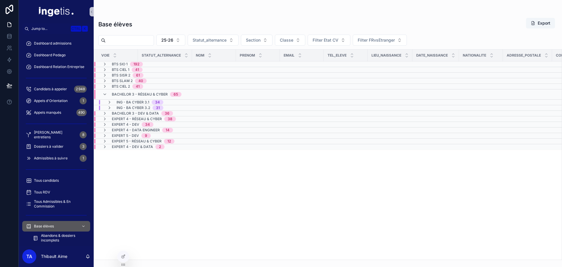
click at [158, 90] on div "Bachelor 3 - Réseau & Cyber 65" at bounding box center [147, 94] width 70 height 9
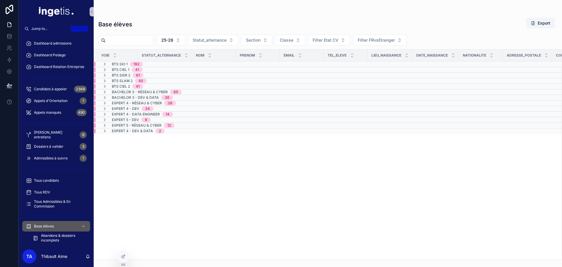
click at [117, 63] on span "BTS SIO 1" at bounding box center [120, 64] width 16 height 5
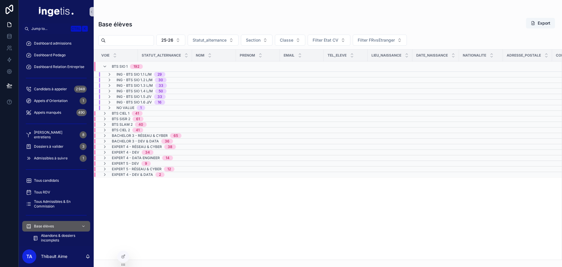
click at [123, 65] on span "BTS SIO 1" at bounding box center [120, 66] width 16 height 5
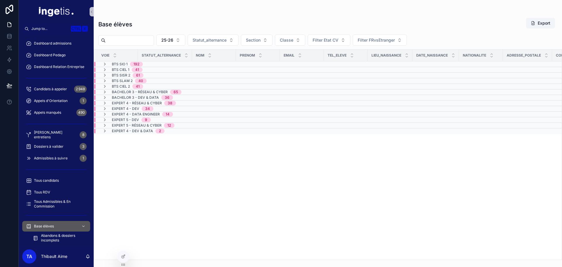
click at [115, 65] on span "BTS SIO 1" at bounding box center [120, 64] width 16 height 5
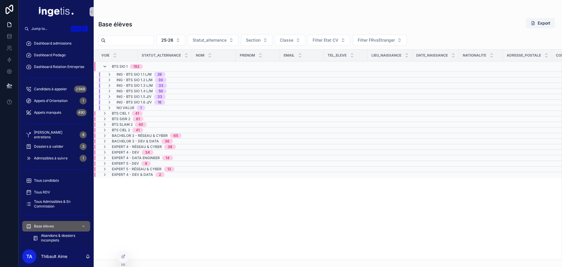
click at [104, 65] on icon at bounding box center [104, 66] width 5 height 5
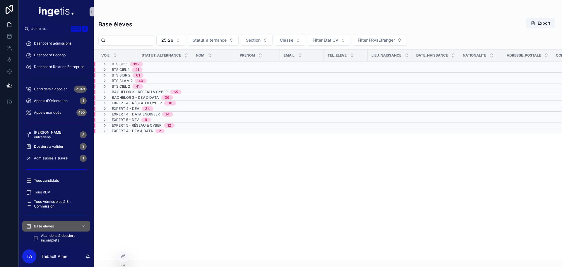
click at [104, 66] on icon at bounding box center [104, 64] width 5 height 5
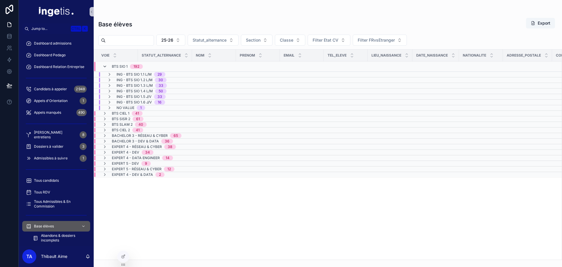
click at [105, 66] on icon at bounding box center [104, 66] width 5 height 5
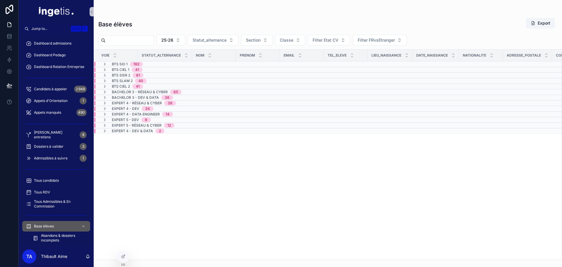
click at [105, 66] on icon at bounding box center [104, 64] width 5 height 5
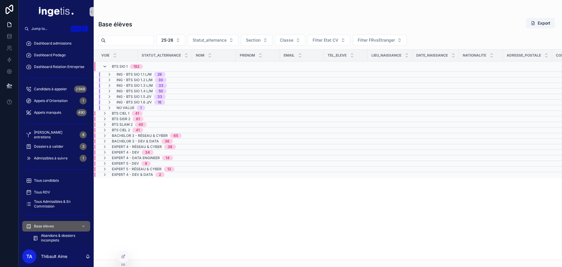
click at [105, 67] on icon at bounding box center [104, 66] width 5 height 5
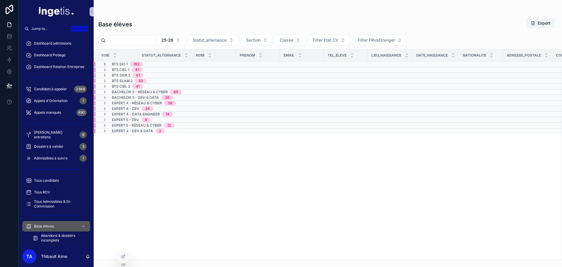
click at [105, 65] on icon at bounding box center [104, 64] width 5 height 5
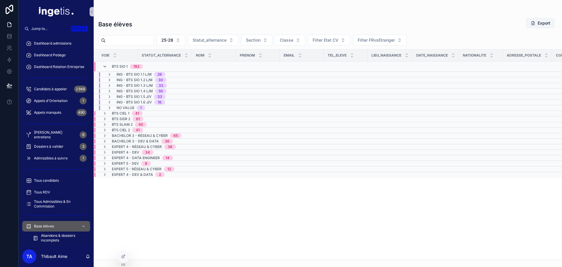
click at [105, 68] on icon at bounding box center [104, 66] width 5 height 5
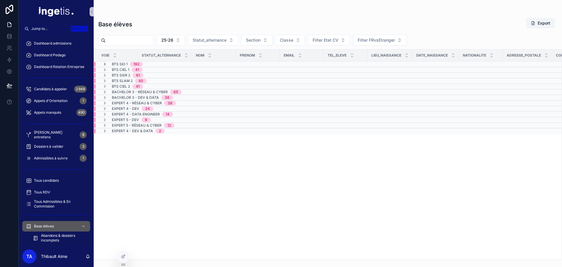
click at [104, 64] on icon at bounding box center [104, 64] width 5 height 5
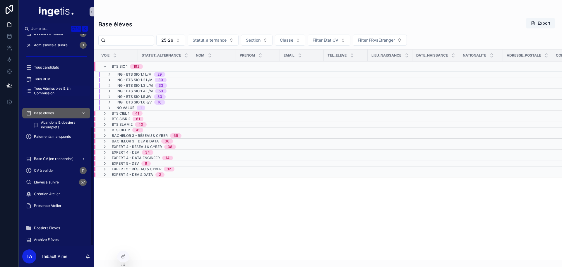
scroll to position [47, 0]
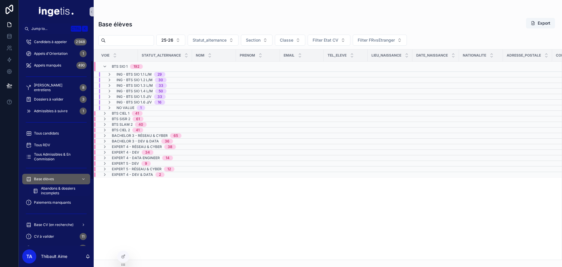
click at [64, 189] on span "Abandons & dossiers incomplets" at bounding box center [62, 190] width 43 height 9
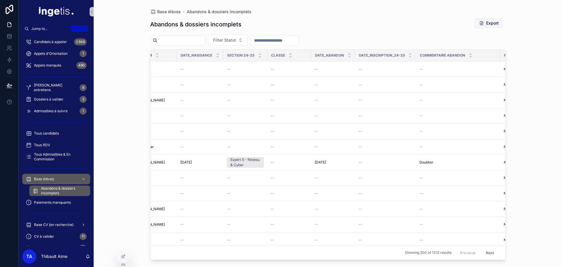
scroll to position [0, 214]
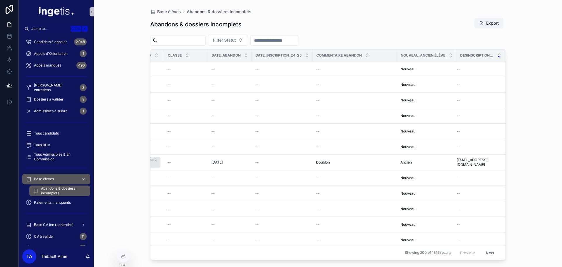
click at [497, 57] on icon at bounding box center [499, 57] width 4 height 4
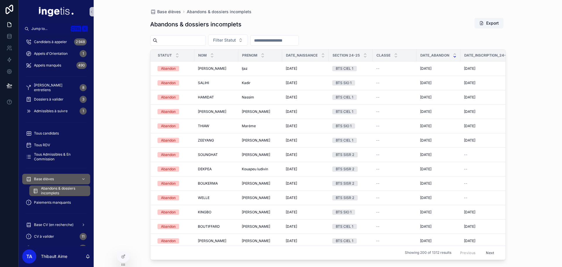
click at [457, 56] on icon at bounding box center [455, 57] width 4 height 4
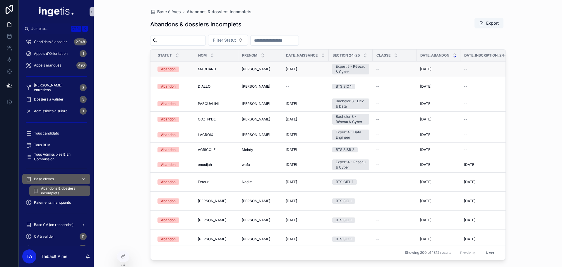
click at [256, 69] on div "Antoine Antoine" at bounding box center [260, 69] width 37 height 5
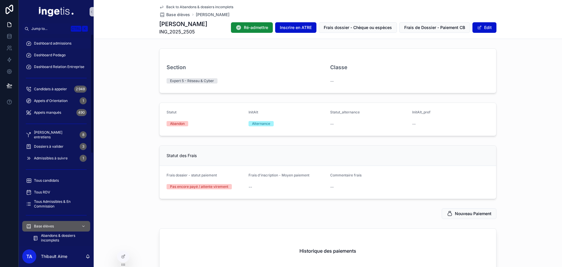
click at [65, 43] on span "Dashboard admissions" at bounding box center [52, 43] width 37 height 5
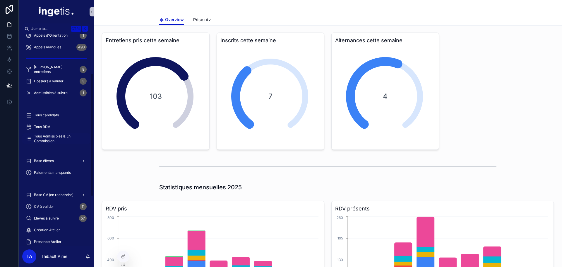
scroll to position [65, 0]
click at [55, 159] on div "Base élèves" at bounding box center [56, 161] width 61 height 9
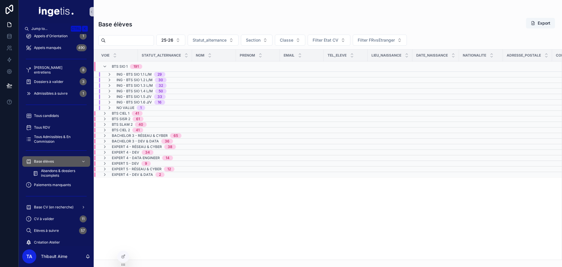
click at [127, 66] on span "BTS SIO 1" at bounding box center [120, 66] width 16 height 5
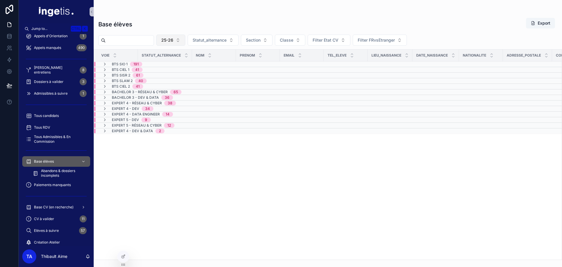
click at [173, 43] on span "25-26" at bounding box center [167, 40] width 12 height 6
click at [180, 73] on div "24-25" at bounding box center [185, 73] width 70 height 9
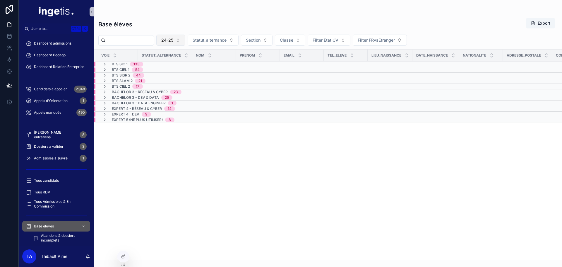
click at [185, 37] on button "24-25" at bounding box center [170, 40] width 29 height 11
click at [192, 81] on div "25-26" at bounding box center [185, 82] width 70 height 9
click at [187, 47] on div "Base élèves Export 25-26 Statut_alternance Section Classe Filter Etat CV Filter…" at bounding box center [328, 137] width 468 height 246
click at [173, 42] on span "25-26" at bounding box center [167, 40] width 12 height 6
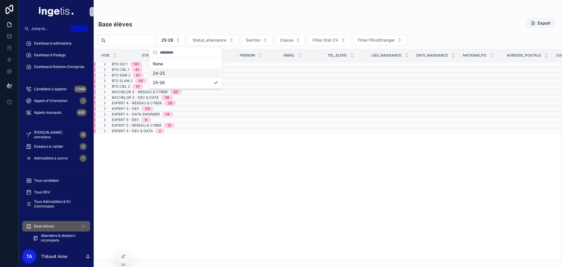
click at [184, 73] on div "24-25" at bounding box center [185, 73] width 70 height 9
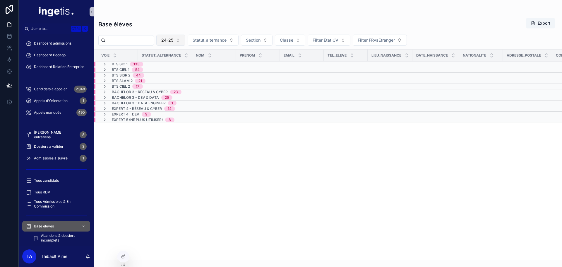
click at [173, 39] on span "24-25" at bounding box center [167, 40] width 12 height 6
click at [177, 84] on div "25-26" at bounding box center [185, 82] width 70 height 9
click at [185, 37] on button "25-26" at bounding box center [170, 40] width 29 height 11
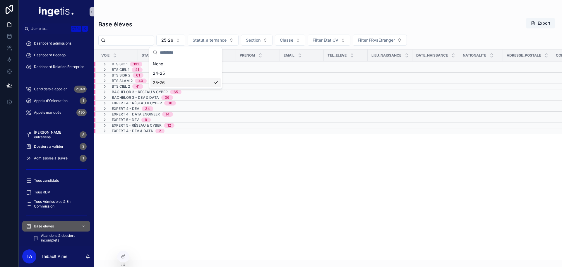
click at [182, 79] on div "25-26" at bounding box center [185, 82] width 70 height 9
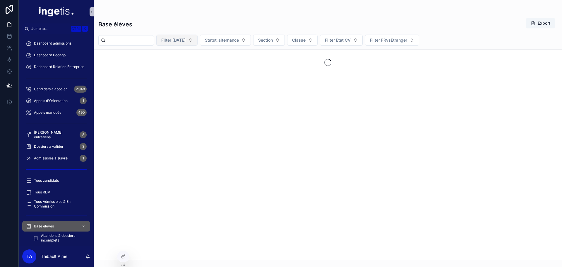
click at [186, 41] on span "Filter Rentrée Scolaire" at bounding box center [173, 40] width 24 height 6
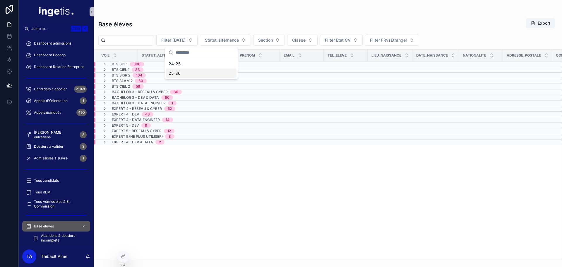
click at [194, 72] on div "25-26" at bounding box center [201, 73] width 70 height 9
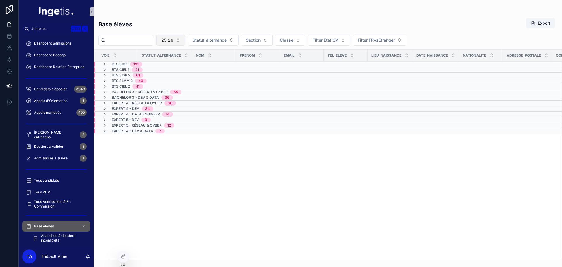
click at [185, 41] on button "25-26" at bounding box center [170, 40] width 29 height 11
click at [180, 71] on div "24-25" at bounding box center [185, 73] width 70 height 9
click at [173, 39] on span "24-25" at bounding box center [167, 40] width 12 height 6
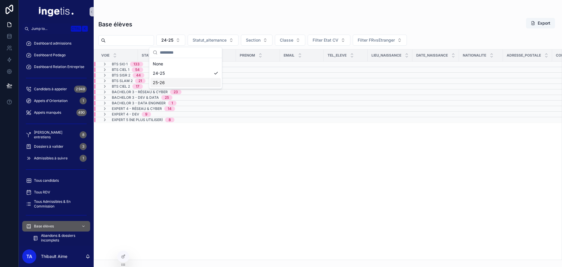
click at [171, 84] on div "25-26" at bounding box center [185, 82] width 70 height 9
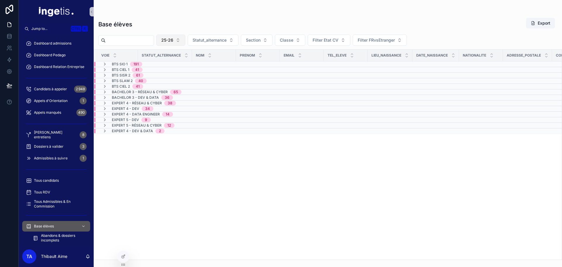
click at [185, 37] on button "25-26" at bounding box center [170, 40] width 29 height 11
click at [175, 74] on div "24-25" at bounding box center [185, 73] width 70 height 9
click at [173, 41] on span "24-25" at bounding box center [167, 40] width 12 height 6
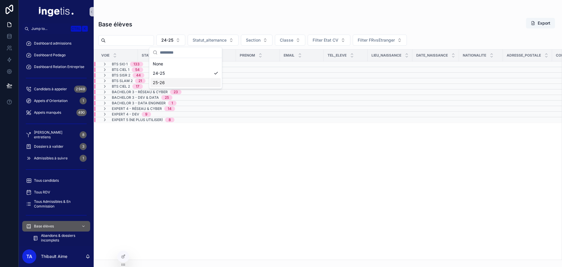
click at [186, 84] on div "25-26" at bounding box center [185, 82] width 70 height 9
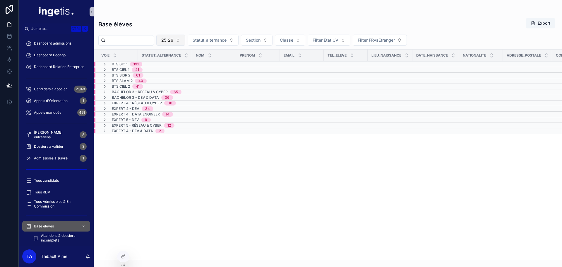
click at [173, 40] on span "25-26" at bounding box center [167, 40] width 12 height 6
click at [184, 70] on div "24-25" at bounding box center [185, 73] width 70 height 9
click at [173, 41] on span "24-25" at bounding box center [167, 40] width 12 height 6
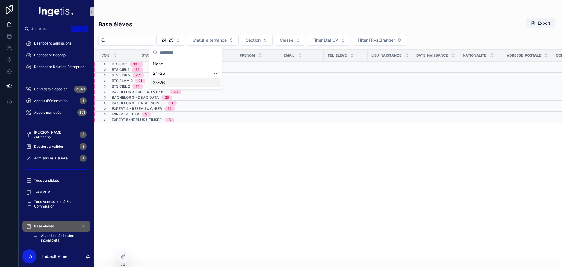
click at [183, 81] on div "25-26" at bounding box center [185, 82] width 70 height 9
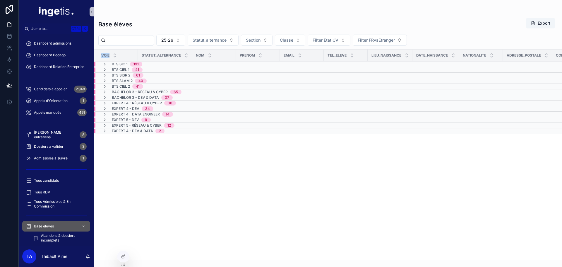
click at [110, 61] on div "Voie Statut_alternance NOM Prenom Email Tel_eleve Lieu_naissance Date_naissance…" at bounding box center [328, 154] width 468 height 210
click at [194, 160] on div "Voie Statut_alternance NOM Prenom Email Tel_eleve Lieu_naissance Date_naissance…" at bounding box center [328, 154] width 468 height 210
click at [118, 20] on h1 "Base élèves" at bounding box center [115, 24] width 34 height 8
click at [106, 21] on h1 "Base élèves" at bounding box center [115, 24] width 34 height 8
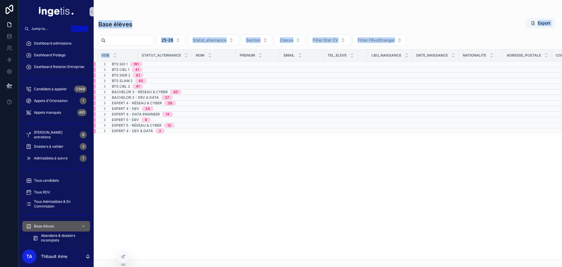
drag, startPoint x: 106, startPoint y: 21, endPoint x: 204, endPoint y: 178, distance: 185.2
click at [203, 179] on div "Base élèves Export 25-26 Statut_alternance Section Classe Filter Etat CV Filter…" at bounding box center [328, 137] width 468 height 246
drag, startPoint x: 204, startPoint y: 178, endPoint x: 189, endPoint y: 163, distance: 21.1
click at [204, 177] on div "Voie Statut_alternance NOM Prenom Email Tel_eleve Lieu_naissance Date_naissance…" at bounding box center [328, 154] width 468 height 210
click at [107, 23] on h1 "Base élèves" at bounding box center [115, 24] width 34 height 8
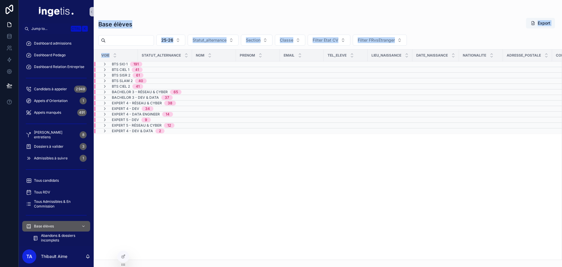
drag, startPoint x: 107, startPoint y: 23, endPoint x: 162, endPoint y: 137, distance: 126.9
click at [160, 135] on div "Base élèves Export 25-26 Statut_alternance Section Classe Filter Etat CV Filter…" at bounding box center [328, 137] width 468 height 246
click at [162, 138] on div "Voie Statut_alternance NOM Prenom Email Tel_eleve Lieu_naissance Date_naissance…" at bounding box center [328, 154] width 468 height 210
drag, startPoint x: 163, startPoint y: 137, endPoint x: 97, endPoint y: 17, distance: 137.5
click at [97, 18] on div "Base élèves Export 25-26 Statut_alternance Section Classe Filter Etat CV Filter…" at bounding box center [328, 137] width 468 height 246
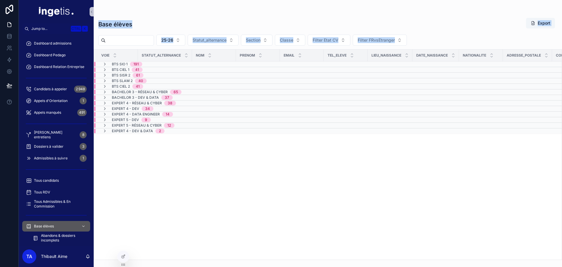
click at [101, 23] on h1 "Base élèves" at bounding box center [115, 24] width 34 height 8
click at [107, 20] on div "Base élèves Export" at bounding box center [327, 24] width 459 height 13
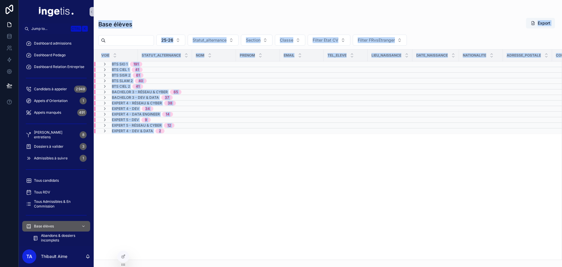
drag, startPoint x: 107, startPoint y: 20, endPoint x: 162, endPoint y: 131, distance: 123.9
click at [162, 131] on div "Base élèves Export 25-26 Statut_alternance Section Classe Filter Etat CV Filter…" at bounding box center [328, 137] width 468 height 246
click at [114, 25] on h1 "Base élèves" at bounding box center [115, 24] width 34 height 8
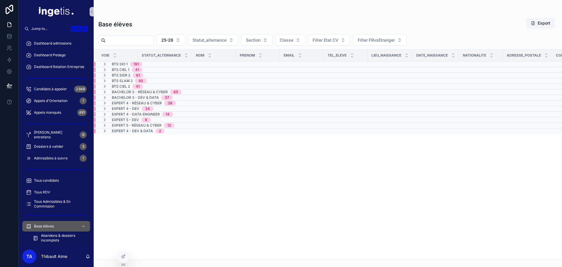
click at [108, 24] on h1 "Base élèves" at bounding box center [115, 24] width 34 height 8
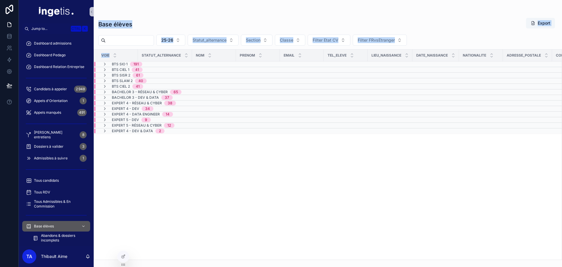
drag, startPoint x: 108, startPoint y: 24, endPoint x: 174, endPoint y: 139, distance: 132.6
click at [174, 139] on div "Base élèves Export 25-26 Statut_alternance Section Classe Filter Etat CV Filter…" at bounding box center [328, 137] width 468 height 246
click at [107, 20] on h1 "Base élèves" at bounding box center [115, 24] width 34 height 8
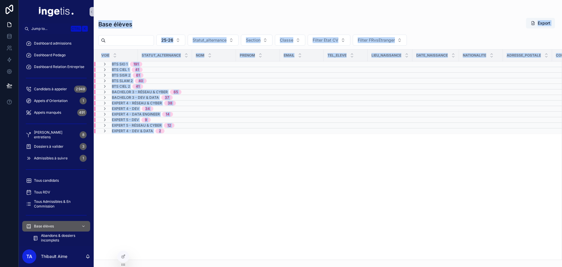
drag, startPoint x: 107, startPoint y: 20, endPoint x: 161, endPoint y: 131, distance: 122.8
click at [161, 131] on div "Base élèves Export 25-26 Statut_alternance Section Classe Filter Etat CV Filter…" at bounding box center [328, 137] width 468 height 246
click at [179, 145] on div "Voie Statut_alternance NOM Prenom Email Tel_eleve Lieu_naissance Date_naissance…" at bounding box center [328, 154] width 468 height 210
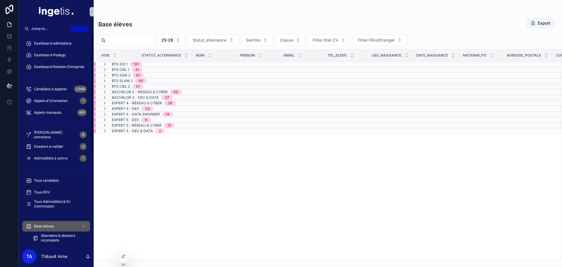
click at [49, 43] on span "Dashboard admissions" at bounding box center [52, 43] width 37 height 5
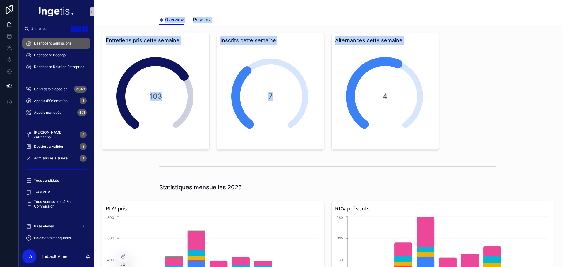
drag, startPoint x: 191, startPoint y: 44, endPoint x: 442, endPoint y: 141, distance: 268.3
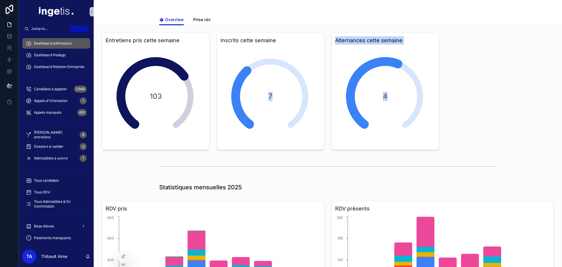
drag, startPoint x: 470, startPoint y: 138, endPoint x: 218, endPoint y: 52, distance: 267.2
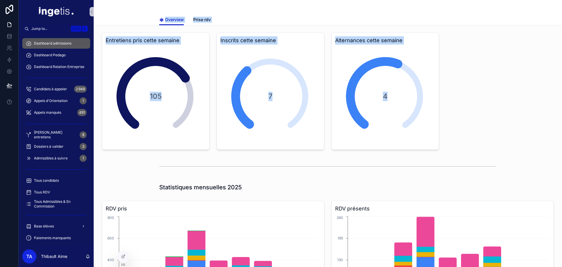
drag, startPoint x: 153, startPoint y: 11, endPoint x: 426, endPoint y: 124, distance: 296.0
drag, startPoint x: 460, startPoint y: 132, endPoint x: 165, endPoint y: 17, distance: 317.5
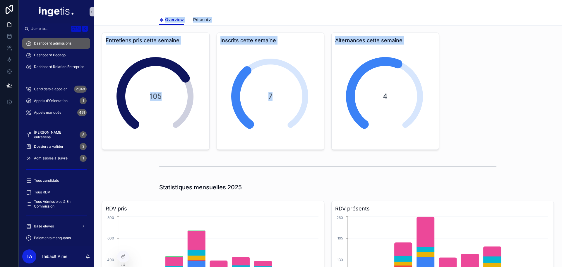
drag, startPoint x: 139, startPoint y: 13, endPoint x: 453, endPoint y: 135, distance: 336.6
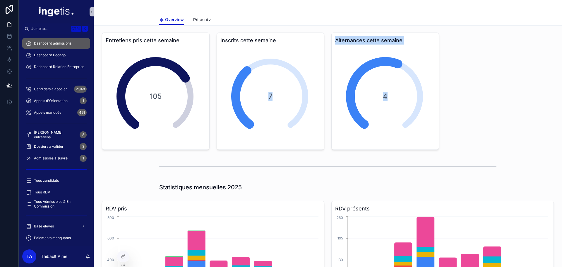
drag, startPoint x: 465, startPoint y: 136, endPoint x: 189, endPoint y: 27, distance: 296.9
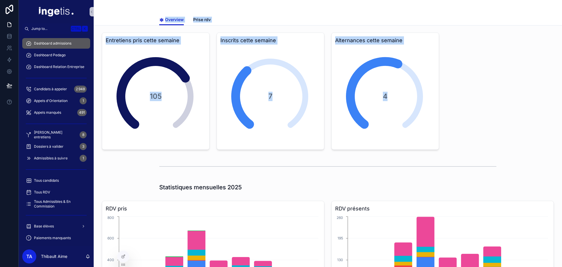
drag, startPoint x: 144, startPoint y: 13, endPoint x: 420, endPoint y: 101, distance: 289.4
drag, startPoint x: 456, startPoint y: 111, endPoint x: 467, endPoint y: 117, distance: 12.1
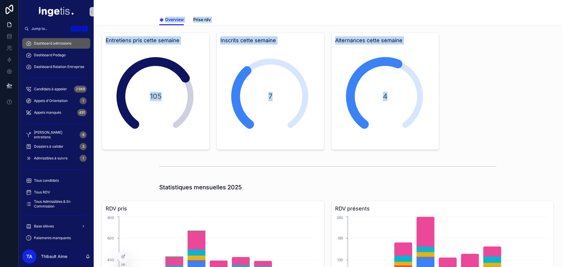
drag, startPoint x: 461, startPoint y: 134, endPoint x: 184, endPoint y: 30, distance: 296.0
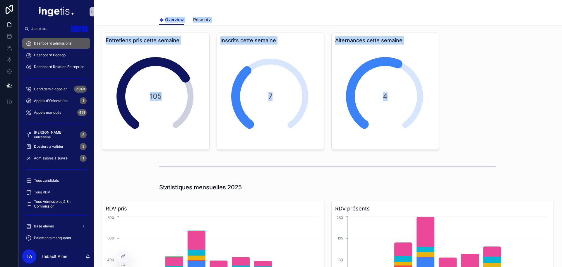
drag, startPoint x: 137, startPoint y: 11, endPoint x: 406, endPoint y: 100, distance: 282.8
click at [406, 100] on div "4" at bounding box center [385, 96] width 99 height 99
click at [405, 104] on div "4" at bounding box center [385, 96] width 99 height 99
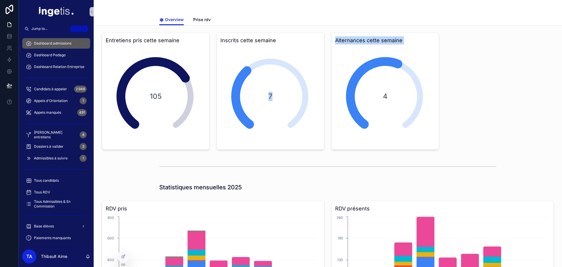
drag, startPoint x: 432, startPoint y: 121, endPoint x: 190, endPoint y: 25, distance: 260.3
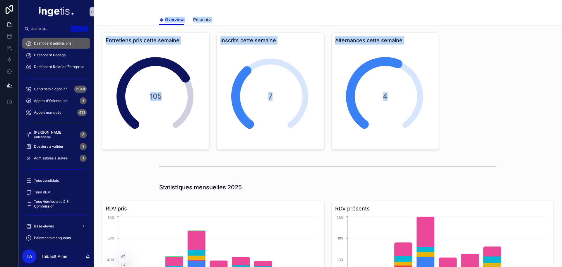
drag, startPoint x: 146, startPoint y: 6, endPoint x: 394, endPoint y: 110, distance: 268.5
click at [394, 110] on div "4" at bounding box center [385, 96] width 99 height 99
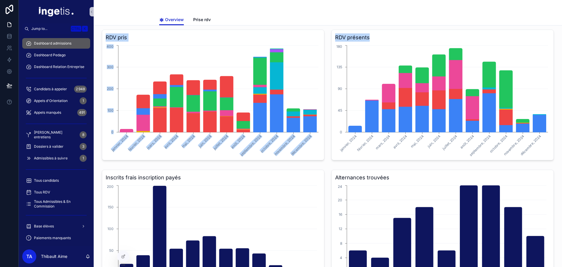
click at [328, 160] on div "RDV présents janvier, 2024 février, 2024 mars, 2024 avril, 2024 mai, 2024 juin,…" at bounding box center [443, 94] width 230 height 135
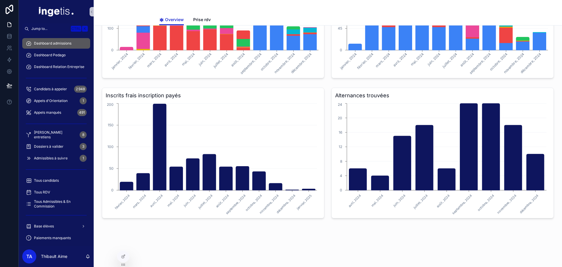
scroll to position [551, 0]
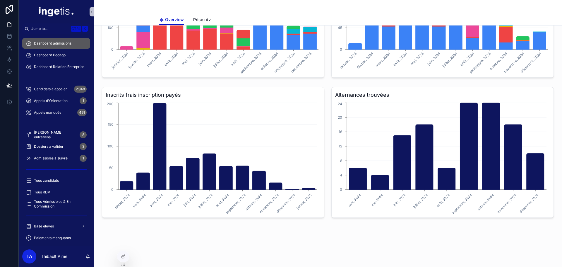
drag, startPoint x: 324, startPoint y: 152, endPoint x: 329, endPoint y: 167, distance: 16.0
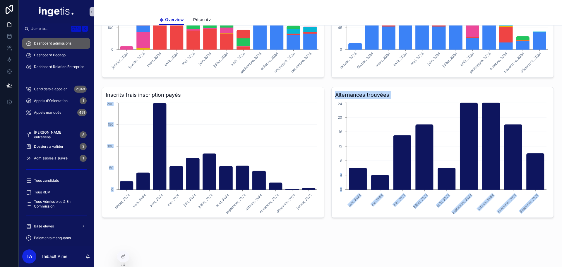
click at [328, 167] on div "Alternances trouvées avril, 2024 mai, 2024 juin, 2024 juillet, 2024 août, 2024 …" at bounding box center [443, 152] width 230 height 135
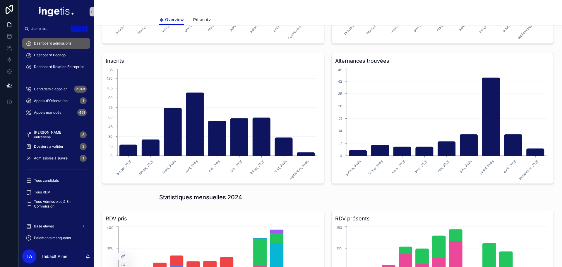
click at [325, 166] on div "Entretiens pris cette semaine 105 Inscrits cette semaine 7 Alternances cette se…" at bounding box center [328, 129] width 468 height 783
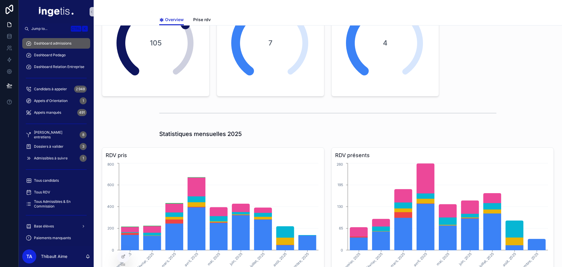
scroll to position [0, 0]
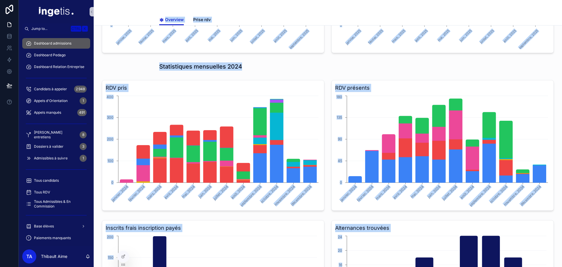
scroll to position [551, 0]
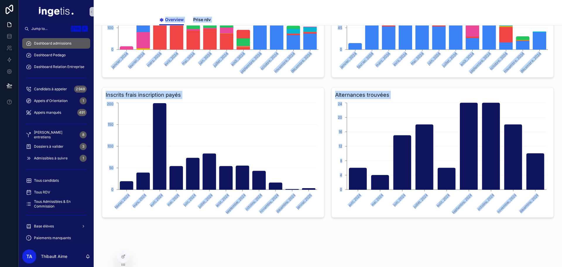
drag, startPoint x: 282, startPoint y: 111, endPoint x: 455, endPoint y: 244, distance: 217.6
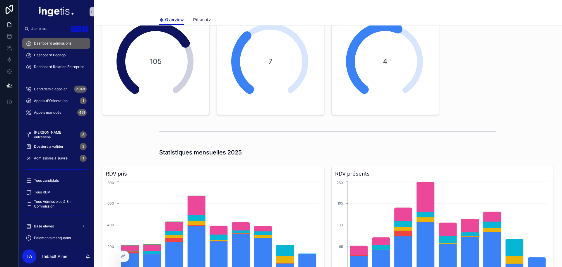
scroll to position [0, 0]
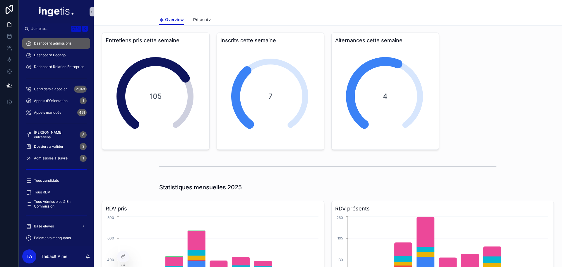
drag, startPoint x: 541, startPoint y: 236, endPoint x: 116, endPoint y: -35, distance: 505.0
click at [116, 0] on html "Jump to... Ctrl K Dashboard admissions Dashboard Pedago Dashboard Relation Entr…" at bounding box center [281, 133] width 562 height 267
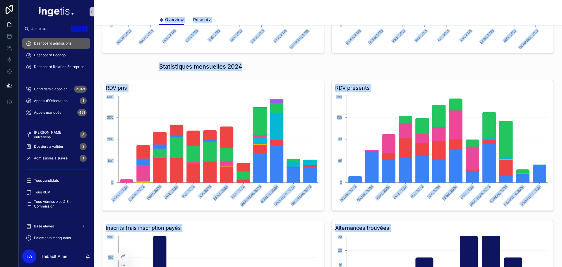
scroll to position [551, 0]
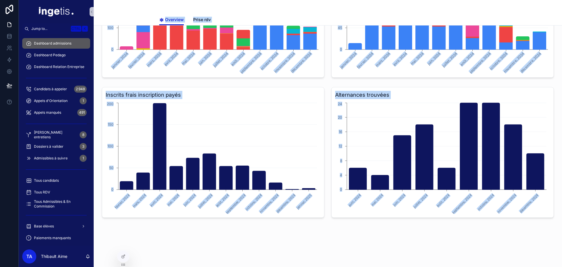
drag, startPoint x: 149, startPoint y: 24, endPoint x: 483, endPoint y: 235, distance: 395.1
click at [490, 266] on html "Jump to... Ctrl K Dashboard admissions Dashboard Pedago Dashboard Relation Entr…" at bounding box center [281, 133] width 562 height 267
click at [324, 174] on div "Inscrits frais inscription payés février, 2024 mars, 2024 avril, 2024 mai, 2024…" at bounding box center [213, 152] width 230 height 135
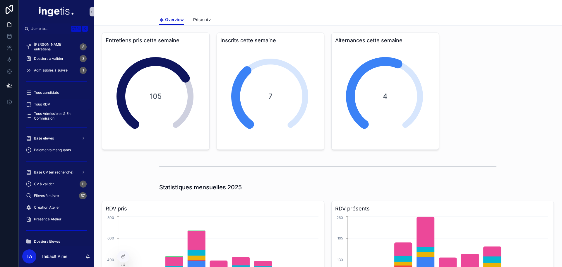
scroll to position [0, 0]
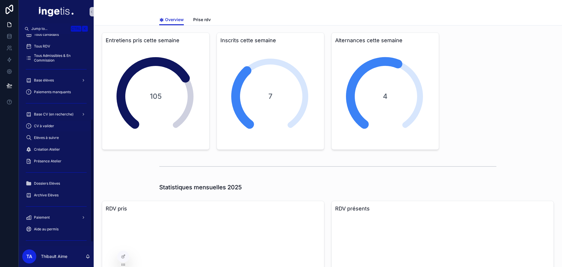
scroll to position [146, 0]
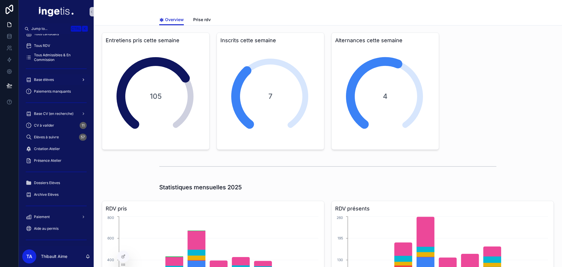
click at [51, 80] on span "Base élèves" at bounding box center [44, 79] width 20 height 5
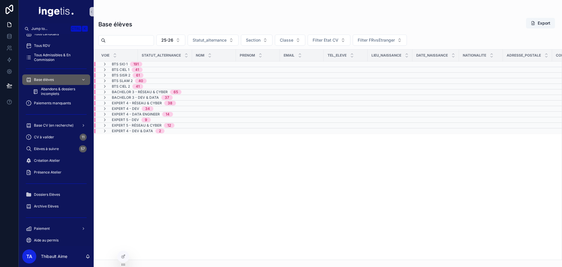
click at [129, 64] on div "BTS SIO 1 191" at bounding box center [127, 64] width 30 height 5
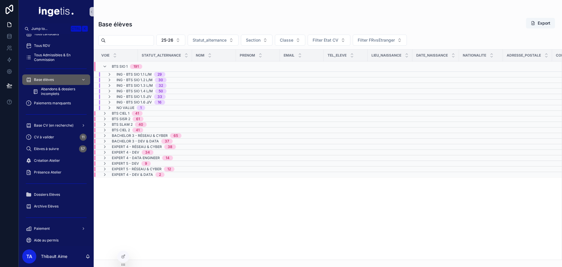
click at [129, 64] on div "BTS SIO 1 191" at bounding box center [127, 66] width 30 height 9
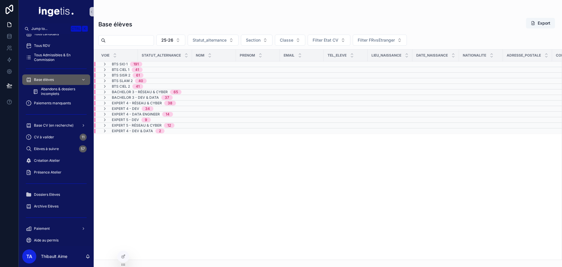
click at [122, 70] on span "BTS CIEL 1" at bounding box center [121, 69] width 18 height 5
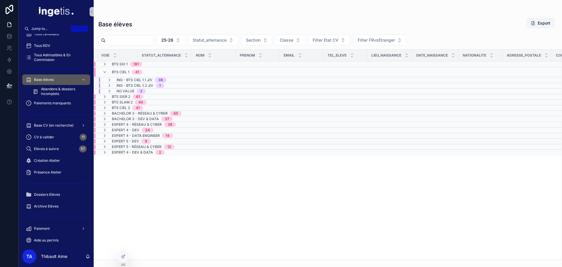
click at [122, 70] on span "BTS CIEL 1" at bounding box center [121, 72] width 18 height 5
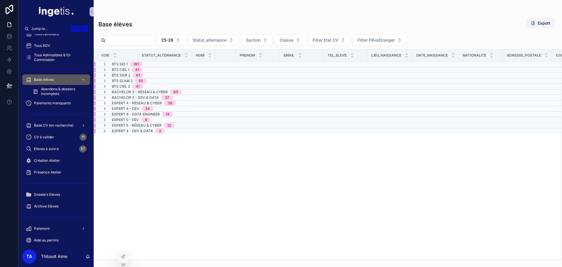
click at [122, 70] on span "BTS CIEL 1" at bounding box center [121, 69] width 18 height 5
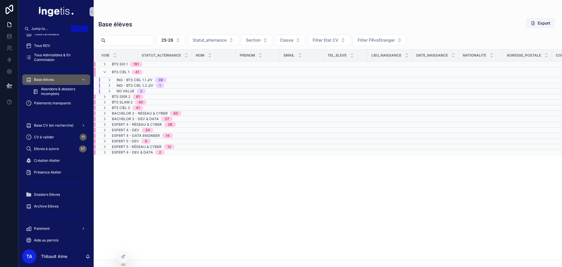
click at [132, 84] on span "ING - BTS CIEL 1.2 J/V" at bounding box center [135, 85] width 37 height 5
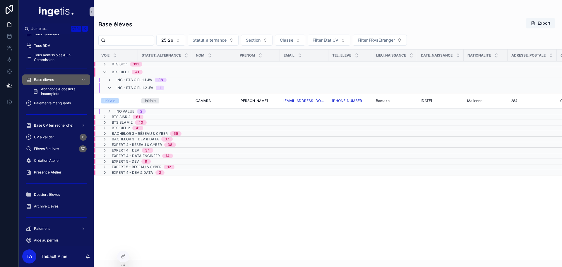
click at [132, 87] on span "ING - BTS CIEL 1.2 J/V" at bounding box center [135, 87] width 37 height 5
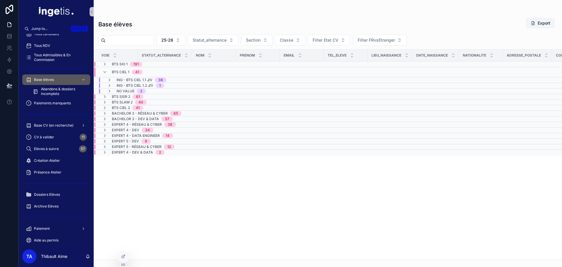
click at [122, 73] on span "BTS CIEL 1" at bounding box center [121, 72] width 18 height 5
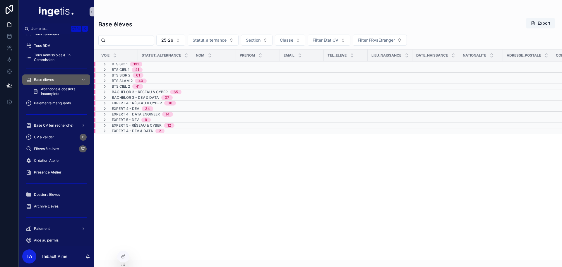
click at [118, 88] on span "BTS CIEL 2" at bounding box center [121, 86] width 18 height 5
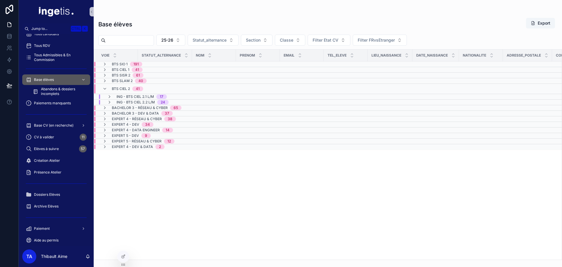
click at [118, 87] on span "BTS CIEL 2" at bounding box center [121, 88] width 18 height 5
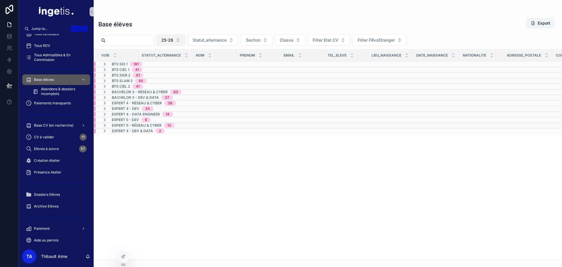
click at [173, 42] on span "25-26" at bounding box center [167, 40] width 12 height 6
click at [176, 76] on div "24-25" at bounding box center [185, 73] width 70 height 9
click at [192, 188] on div "Voie Statut_alternance NOM Prenom Email Tel_eleve Lieu_naissance Date_naissance…" at bounding box center [328, 154] width 468 height 210
